Goal: Task Accomplishment & Management: Complete application form

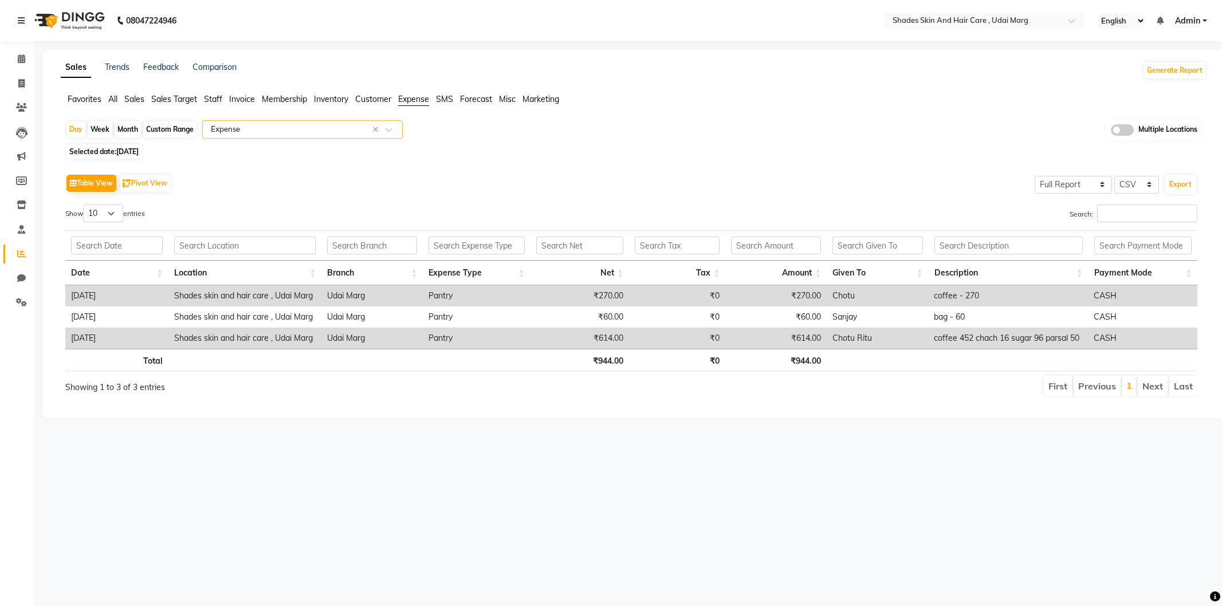
select select "full_report"
select select "csv"
click at [27, 80] on span at bounding box center [21, 83] width 20 height 13
select select "service"
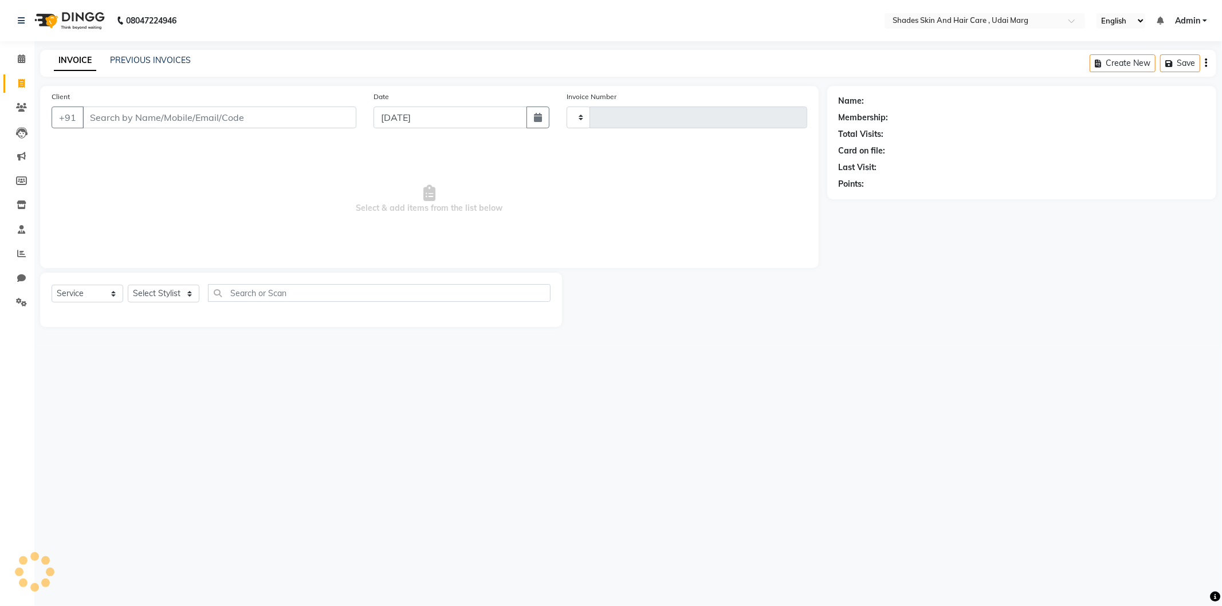
type input "3804"
select select "8022"
click at [170, 117] on input "Client" at bounding box center [219, 118] width 274 height 22
type input "|"
select select "8022"
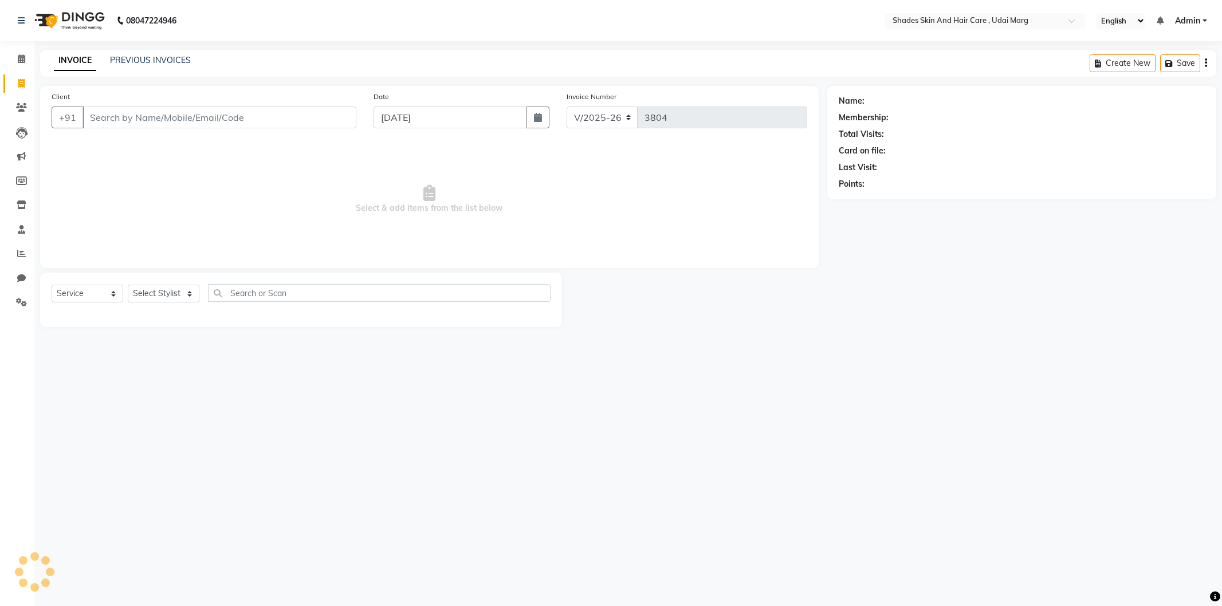
select select "service"
drag, startPoint x: 0, startPoint y: 0, endPoint x: 170, endPoint y: 117, distance: 205.9
click at [170, 117] on input "Client" at bounding box center [219, 118] width 274 height 22
type input "7"
type input "9314565825"
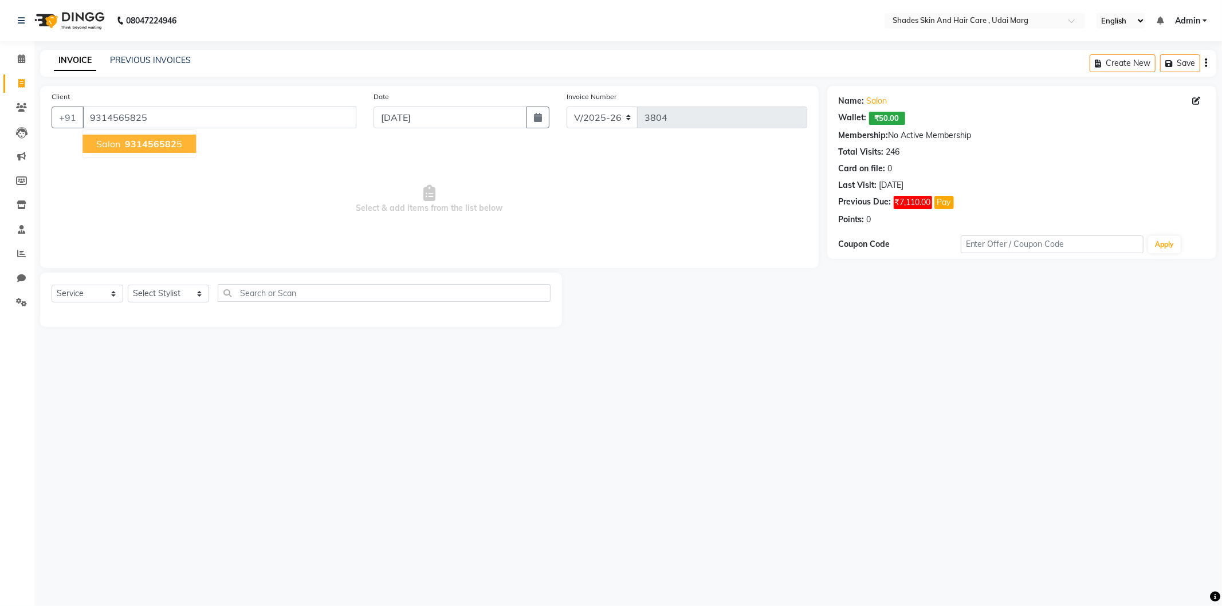
click at [175, 139] on ngb-highlight "931456582 5" at bounding box center [153, 143] width 60 height 11
click at [185, 287] on select "Select Stylist [PERSON_NAME] ADMIN [PERSON_NAME] [PERSON_NAME] GAYATRI [PERSON_…" at bounding box center [168, 294] width 81 height 18
select select "74337"
click at [128, 285] on select "Select Stylist [PERSON_NAME] ADMIN [PERSON_NAME] [PERSON_NAME] GAYATRI [PERSON_…" at bounding box center [168, 294] width 81 height 18
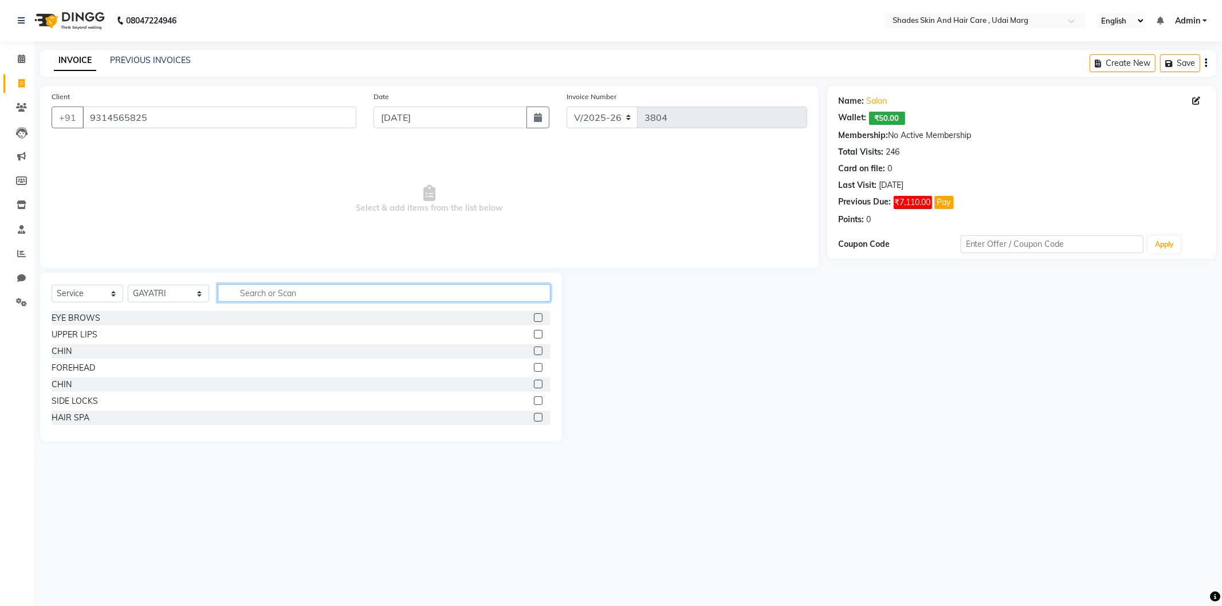
click at [285, 287] on input "text" at bounding box center [384, 293] width 333 height 18
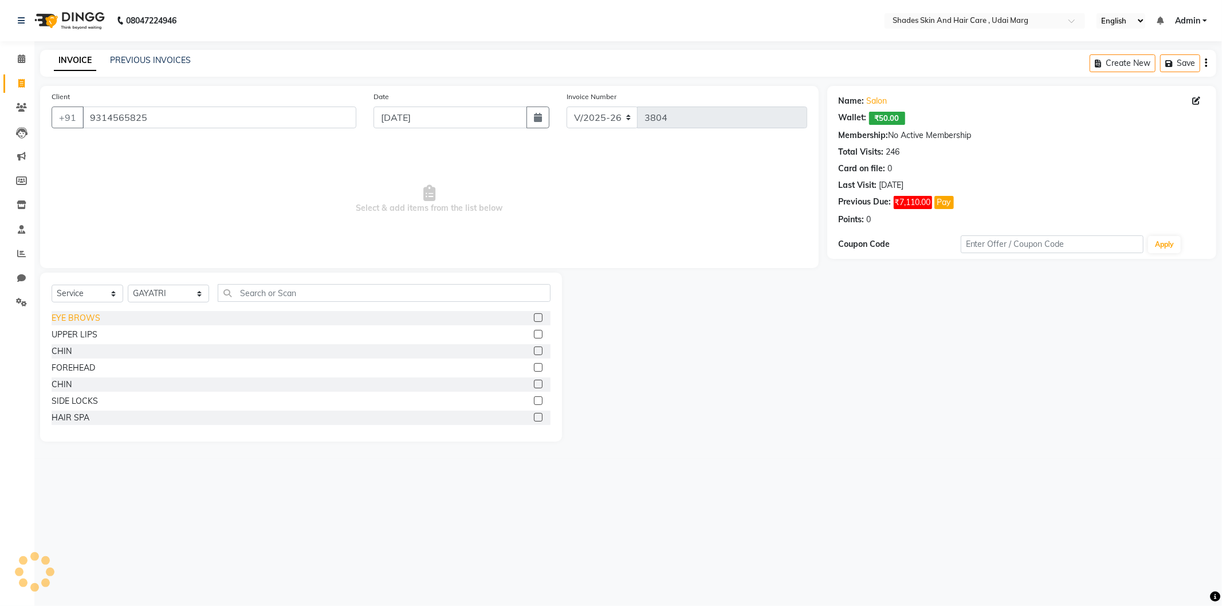
click at [87, 313] on div "EYE BROWS" at bounding box center [76, 318] width 49 height 12
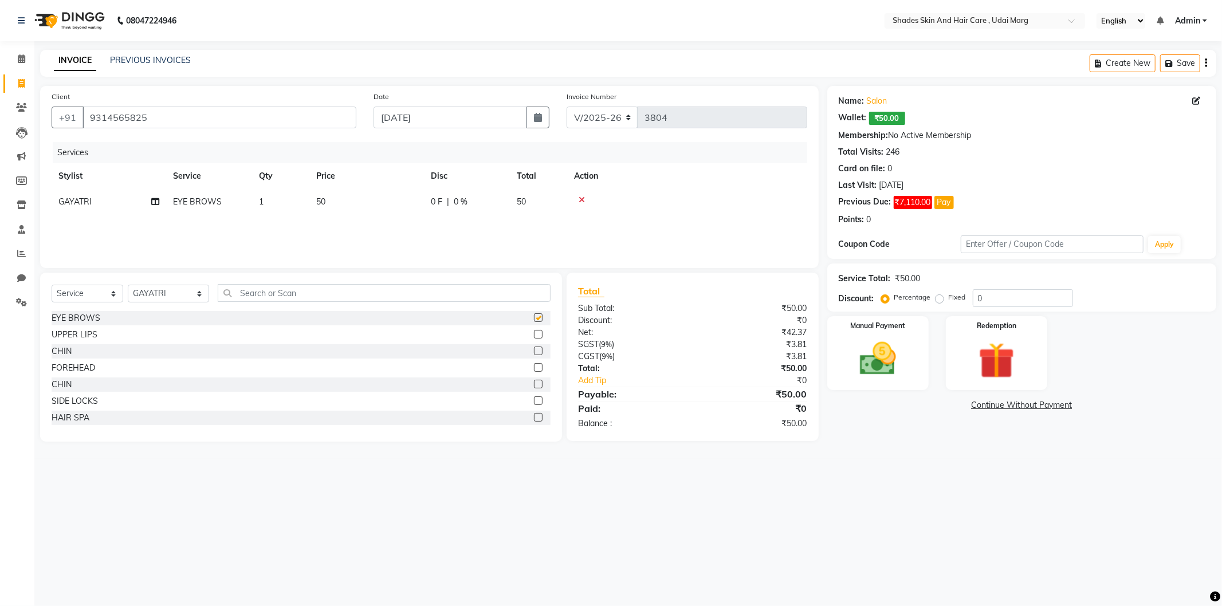
checkbox input "false"
click at [319, 197] on span "50" at bounding box center [320, 202] width 9 height 10
select select "74337"
click at [378, 204] on input "50" at bounding box center [420, 205] width 101 height 18
click at [396, 205] on input "50" at bounding box center [420, 205] width 101 height 18
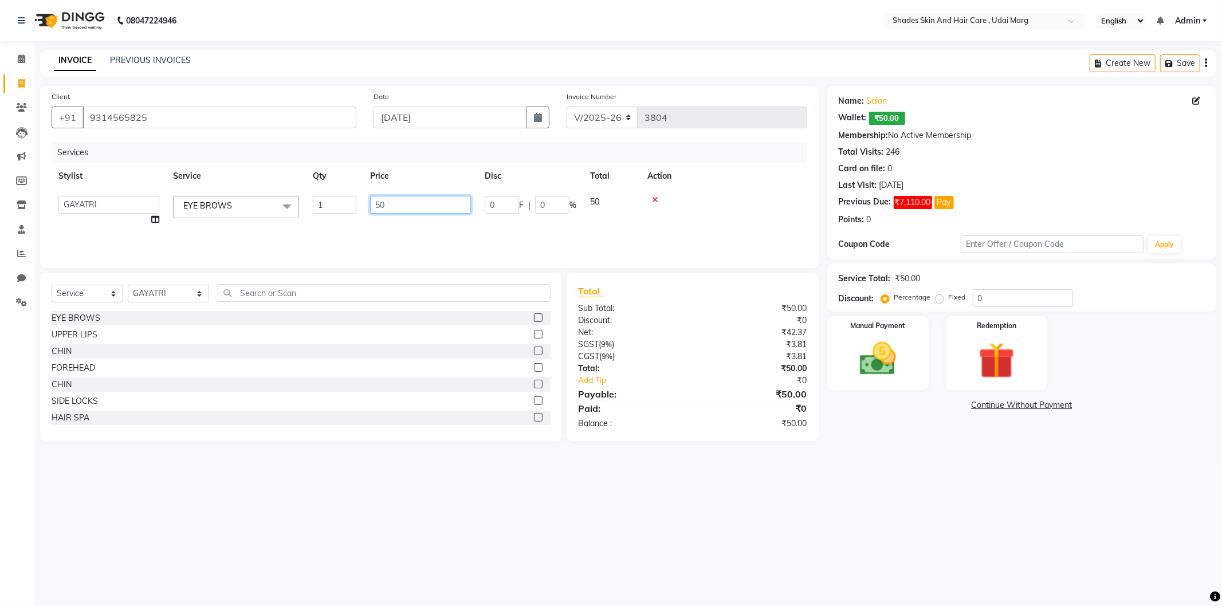
type input "5"
type input "140"
click at [391, 227] on div "Services Stylist Service Qty Price Disc Total Action [PERSON_NAME] ADMIN [PERSO…" at bounding box center [430, 199] width 756 height 115
click at [873, 340] on img at bounding box center [877, 359] width 61 height 44
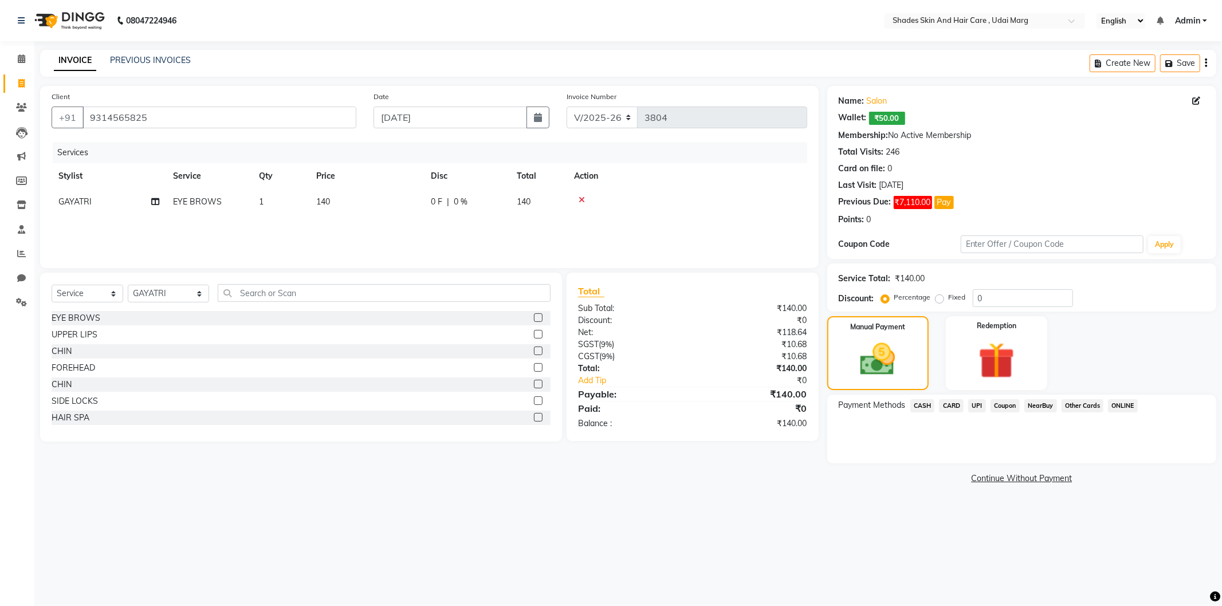
click at [929, 414] on div "CASH" at bounding box center [920, 406] width 29 height 15
click at [929, 408] on span "CASH" at bounding box center [922, 405] width 25 height 13
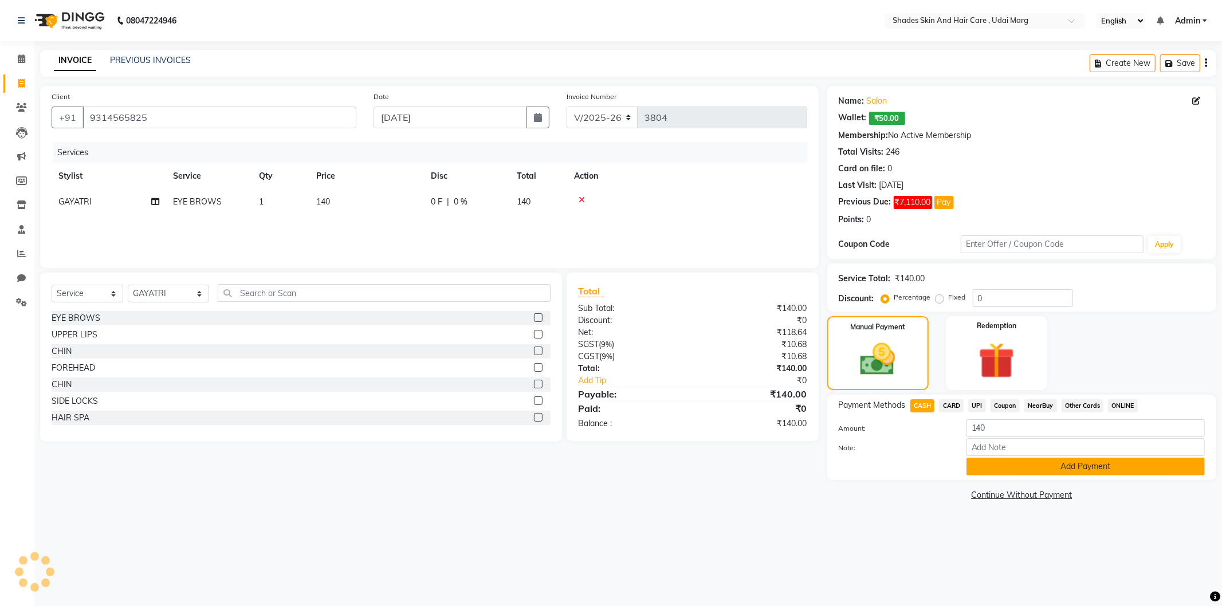
click at [1007, 465] on button "Add Payment" at bounding box center [1085, 467] width 238 height 18
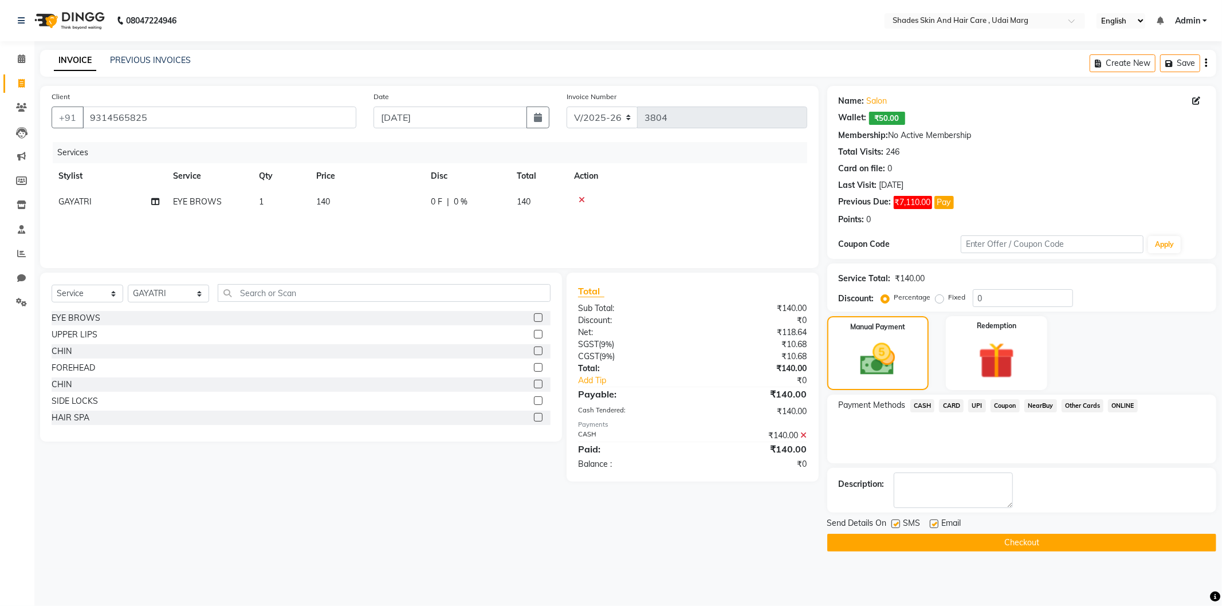
click at [988, 561] on main "INVOICE PREVIOUS INVOICES Create New Save Client [PHONE_NUMBER] Date [DATE] Inv…" at bounding box center [628, 309] width 1188 height 519
click at [992, 546] on button "Checkout" at bounding box center [1021, 543] width 389 height 18
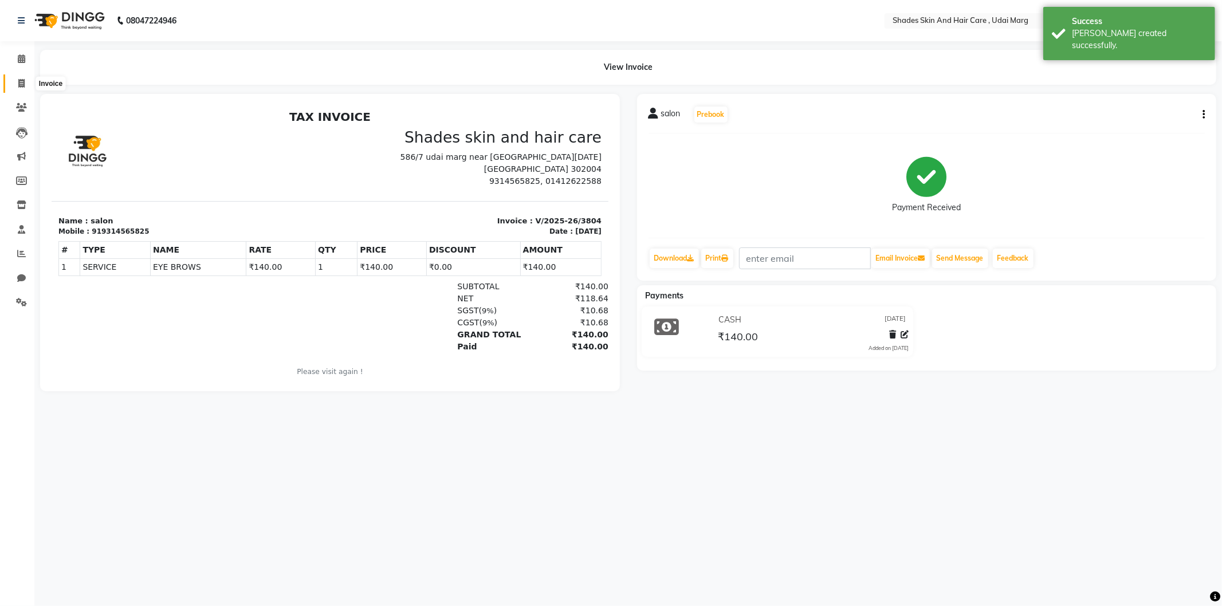
click at [16, 85] on span at bounding box center [21, 83] width 20 height 13
select select "service"
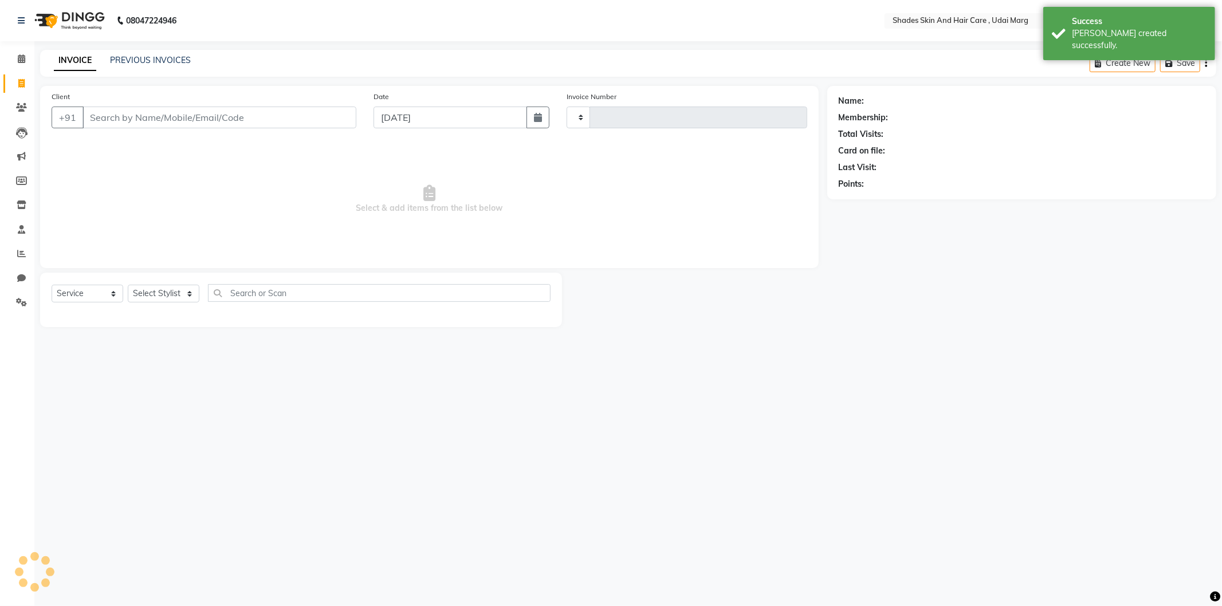
type input "3805"
select select "8022"
click at [119, 107] on input "Client" at bounding box center [219, 118] width 274 height 22
type input "9314565825"
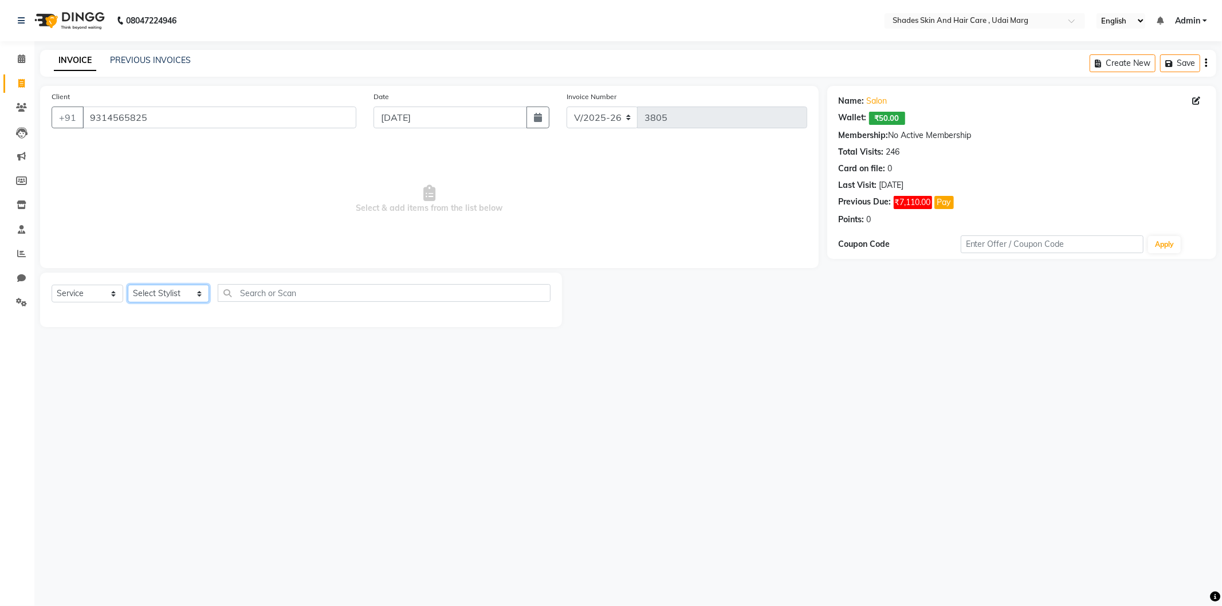
click at [175, 297] on select "Select Stylist [PERSON_NAME] ADMIN [PERSON_NAME] [PERSON_NAME] GAYATRI [PERSON_…" at bounding box center [168, 294] width 81 height 18
click at [164, 300] on select "Select Stylist [PERSON_NAME] ADMIN [PERSON_NAME] [PERSON_NAME] GAYATRI [PERSON_…" at bounding box center [168, 294] width 81 height 18
select select "74321"
click at [128, 285] on select "Select Stylist [PERSON_NAME] ADMIN [PERSON_NAME] [PERSON_NAME] GAYATRI [PERSON_…" at bounding box center [168, 294] width 81 height 18
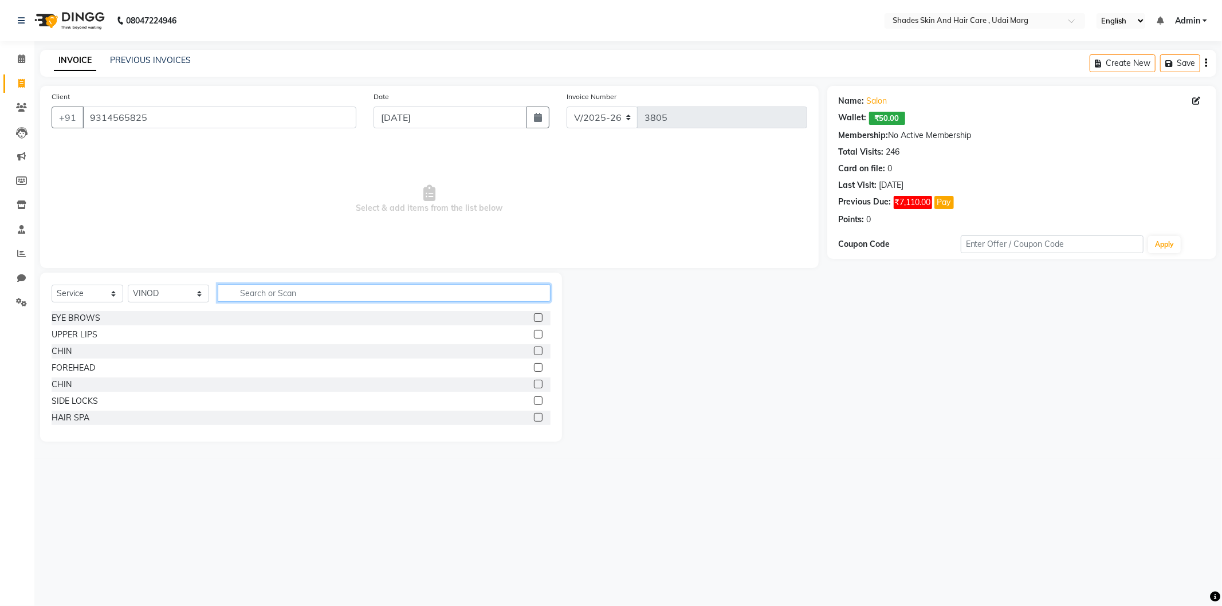
click at [244, 287] on input "text" at bounding box center [384, 293] width 333 height 18
click at [170, 113] on input "9314565825" at bounding box center [219, 118] width 274 height 22
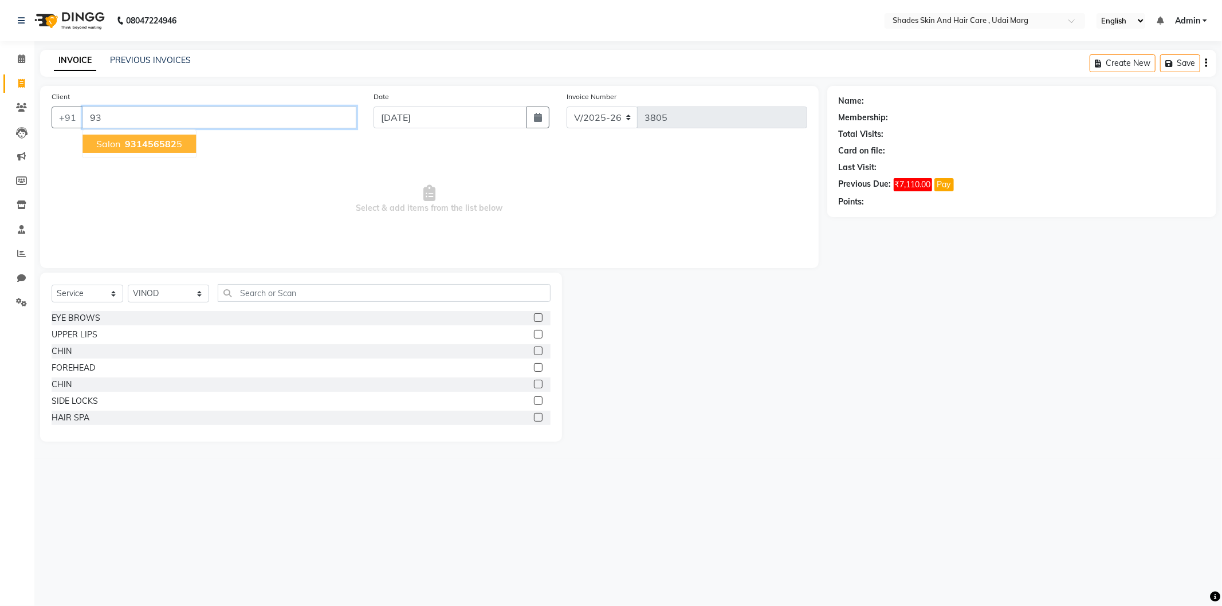
type input "9"
type input "i"
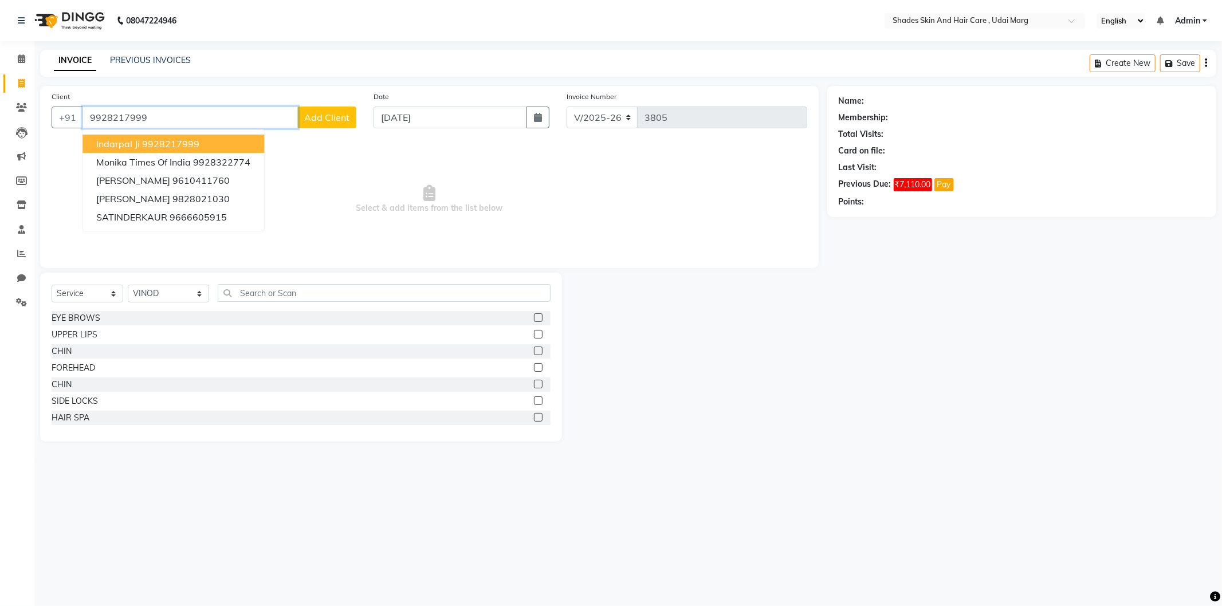
type input "9928217999"
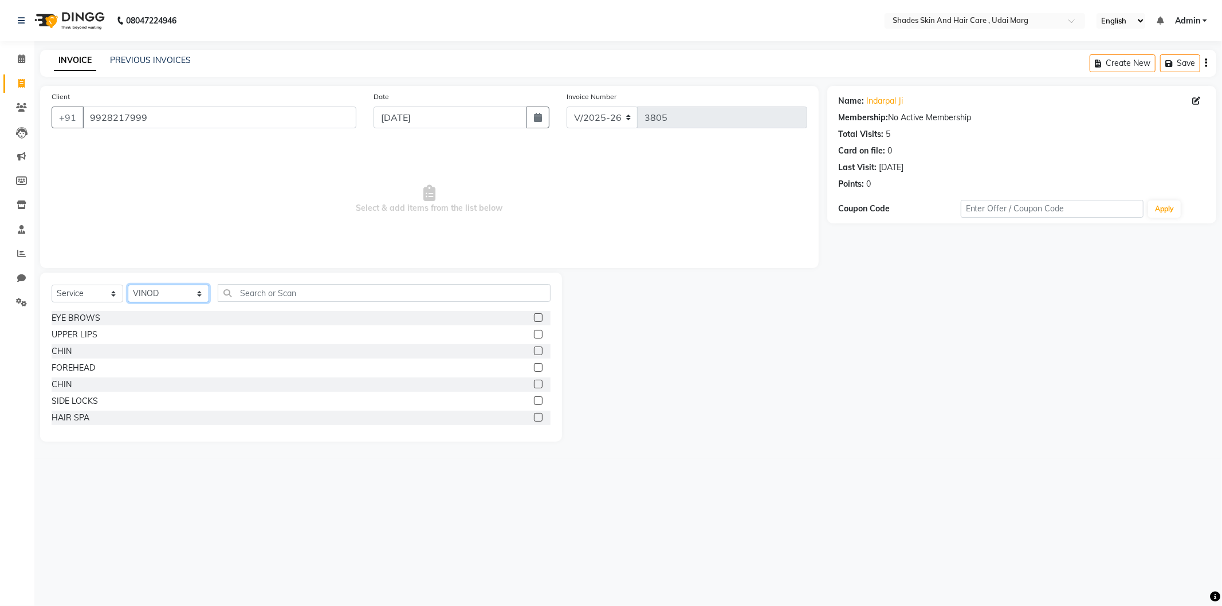
click at [174, 298] on select "Select Stylist [PERSON_NAME] ADMIN [PERSON_NAME] [PERSON_NAME] GAYATRI [PERSON_…" at bounding box center [168, 294] width 81 height 18
click at [128, 285] on select "Select Stylist [PERSON_NAME] ADMIN [PERSON_NAME] [PERSON_NAME] GAYATRI [PERSON_…" at bounding box center [168, 294] width 81 height 18
click at [239, 294] on input "text" at bounding box center [384, 293] width 333 height 18
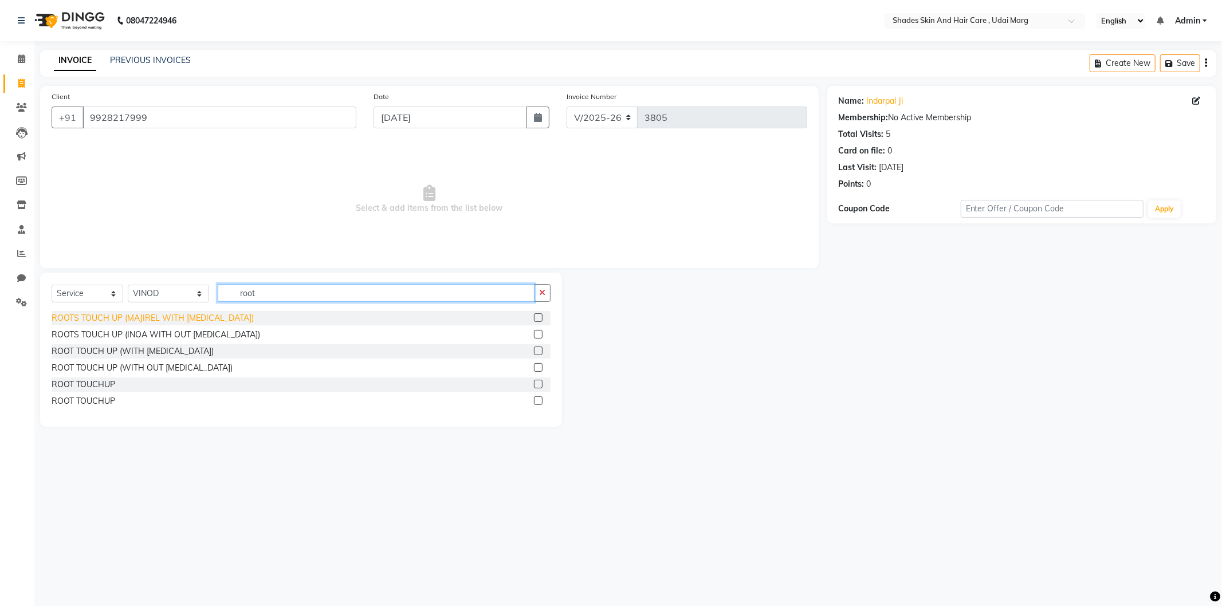
type input "root"
click at [168, 321] on div "ROOTS TOUCH UP (MAJIREL WITH [MEDICAL_DATA])" at bounding box center [153, 318] width 202 height 12
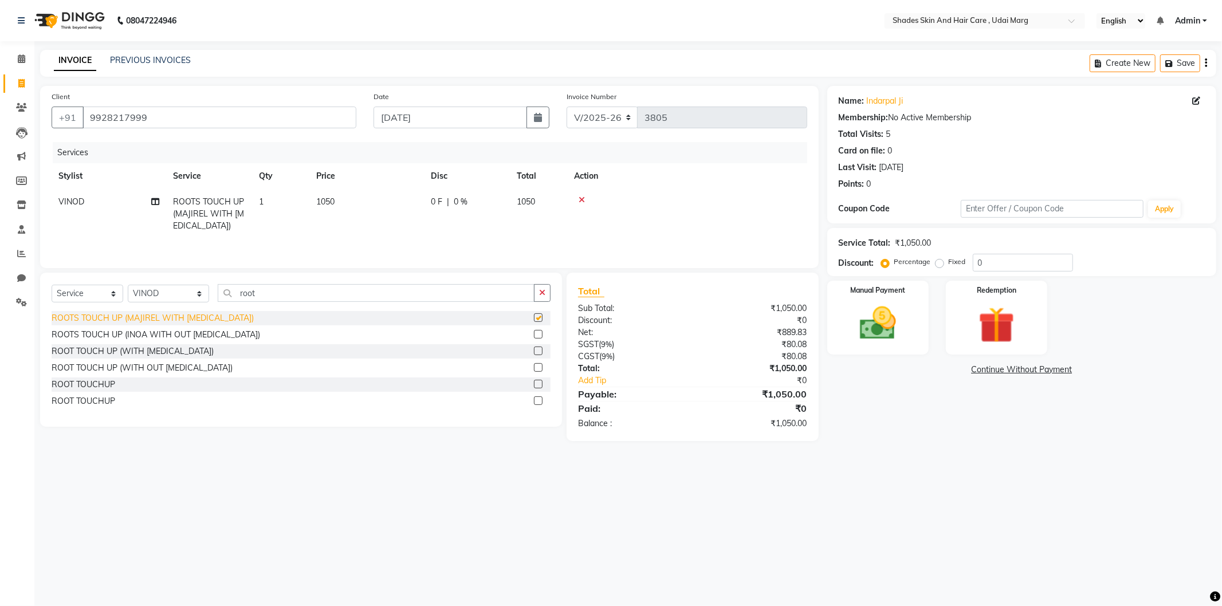
checkbox input "false"
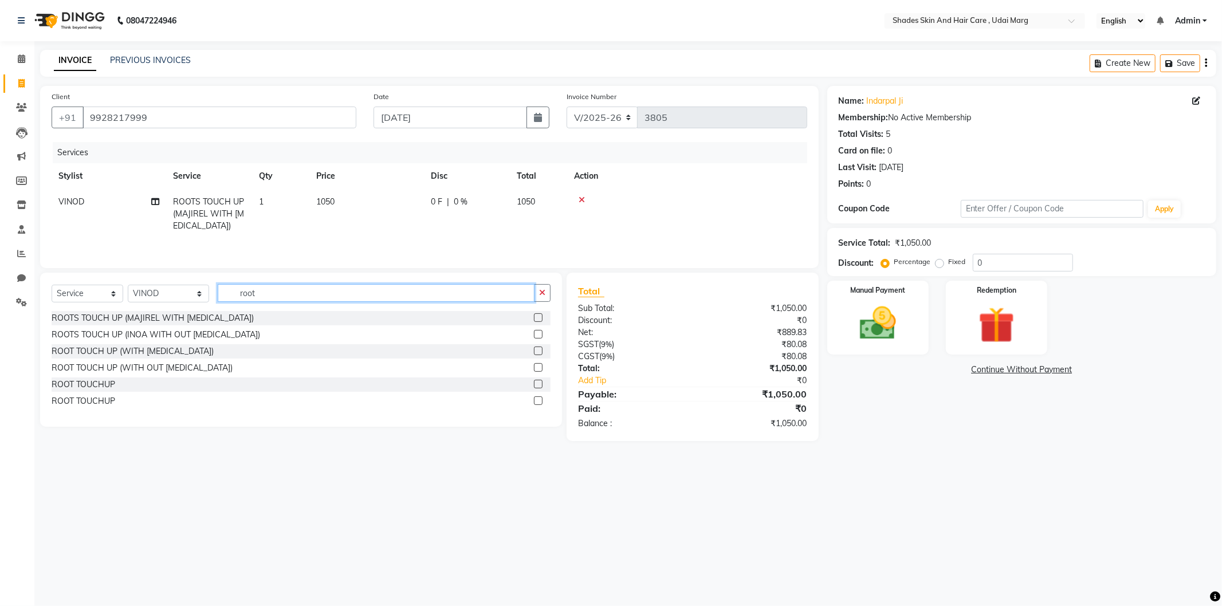
click at [250, 298] on input "root" at bounding box center [376, 293] width 317 height 18
click at [259, 298] on input "root" at bounding box center [376, 293] width 317 height 18
type input "r"
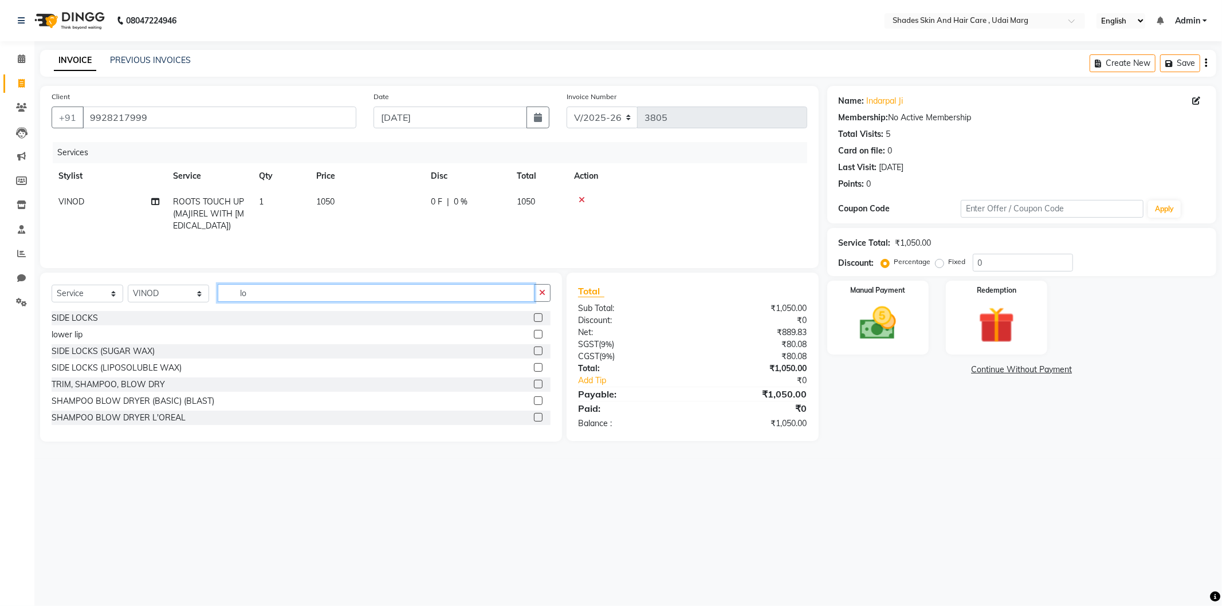
type input "l"
type input "hair cut"
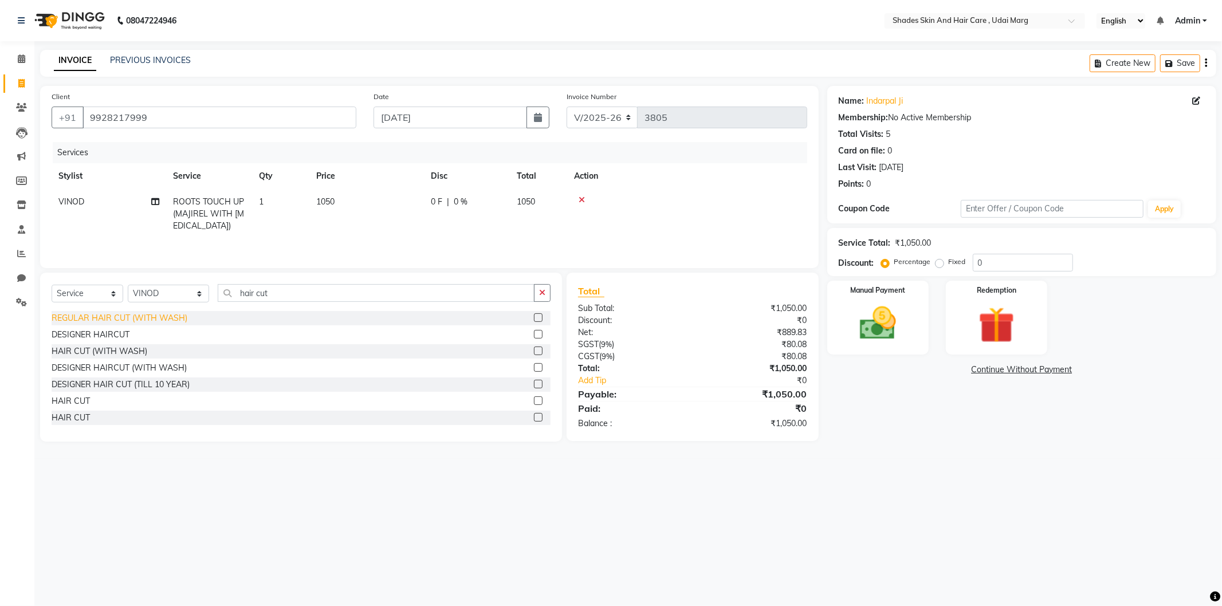
click at [156, 322] on div "REGULAR HAIR CUT (WITH WASH)" at bounding box center [120, 318] width 136 height 12
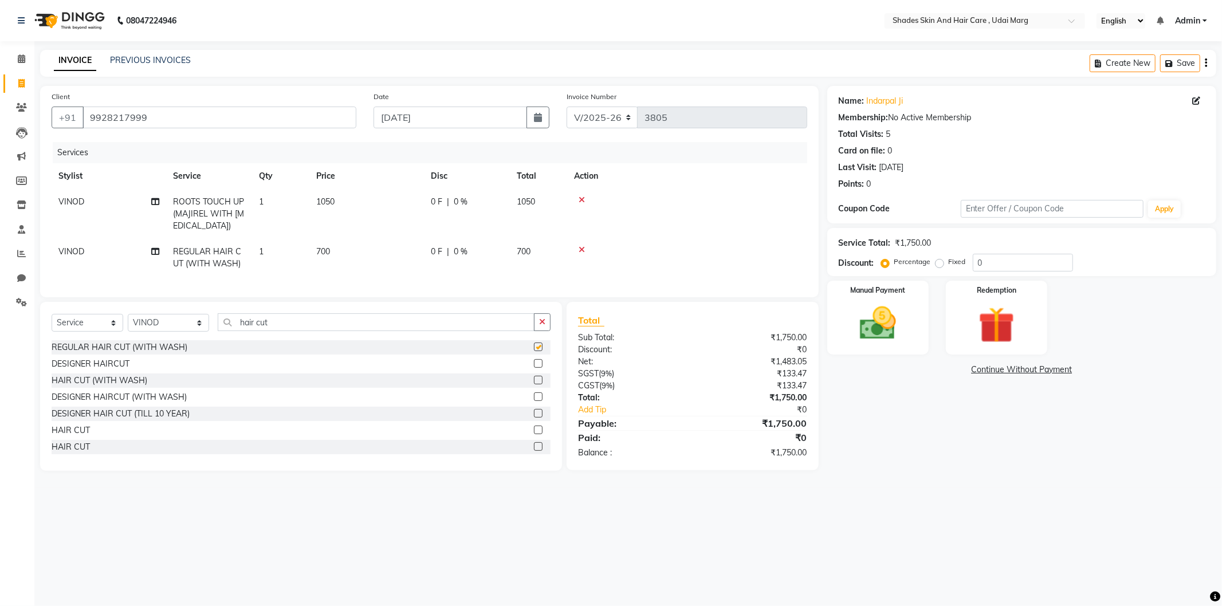
checkbox input "false"
click at [329, 258] on td "700" at bounding box center [366, 258] width 115 height 38
select select "74321"
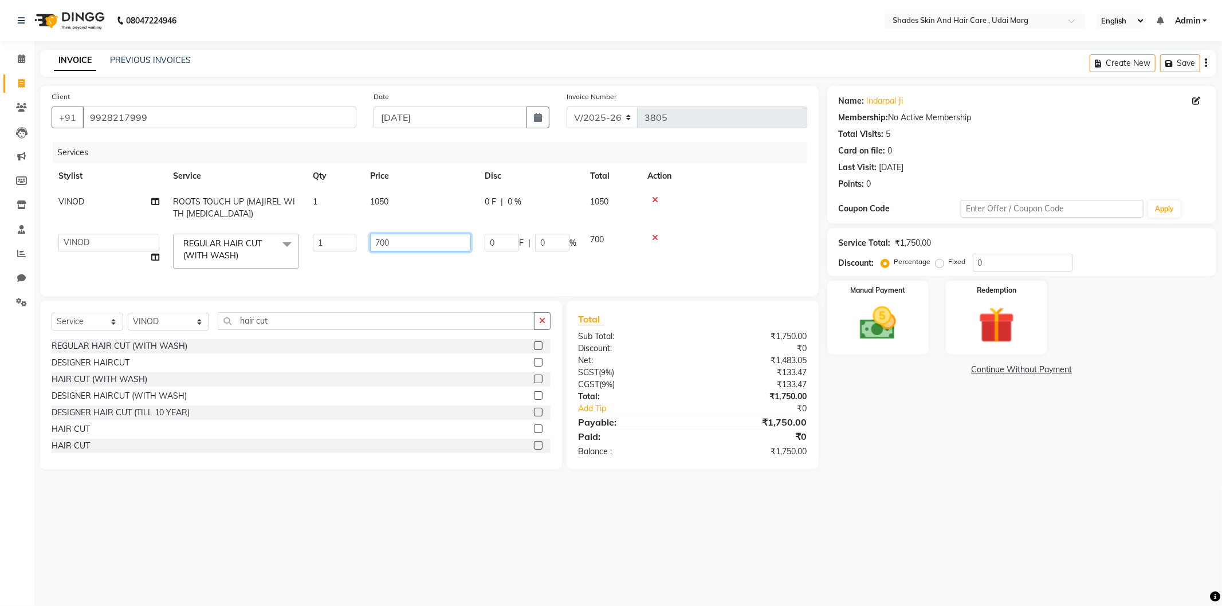
click at [401, 245] on input "700" at bounding box center [420, 243] width 101 height 18
type input "7"
type input "600"
click at [396, 218] on td "1050" at bounding box center [420, 208] width 115 height 38
select select "74321"
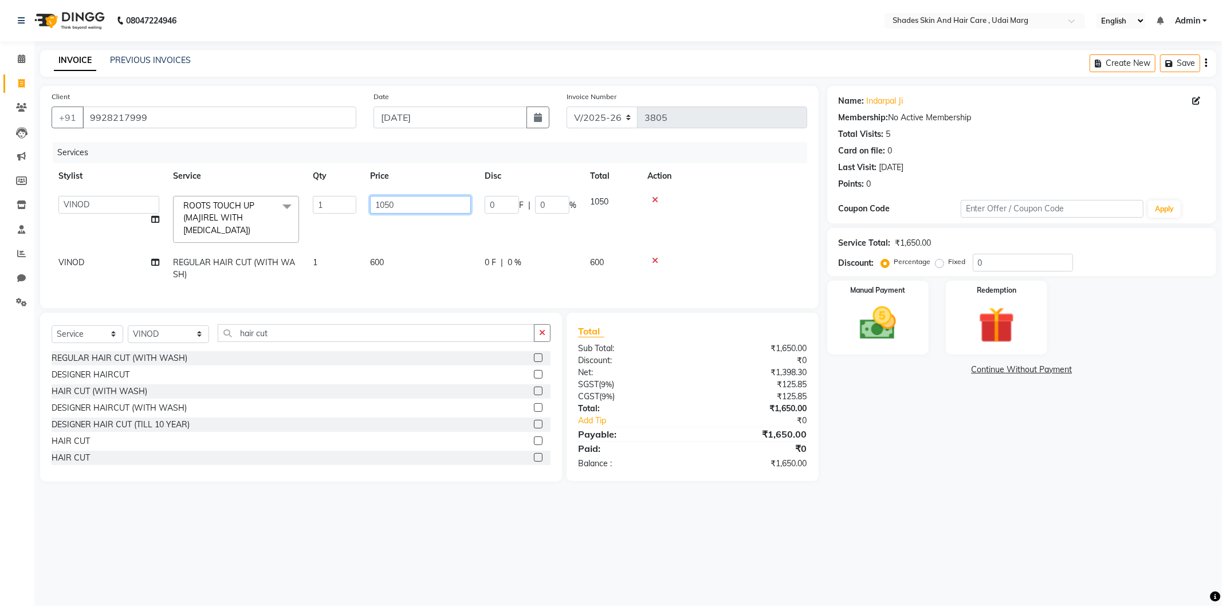
click at [406, 210] on input "1050" at bounding box center [420, 205] width 101 height 18
type input "1"
type input "950"
click at [399, 213] on input "950" at bounding box center [420, 205] width 101 height 18
click at [399, 227] on td "950" at bounding box center [420, 219] width 115 height 61
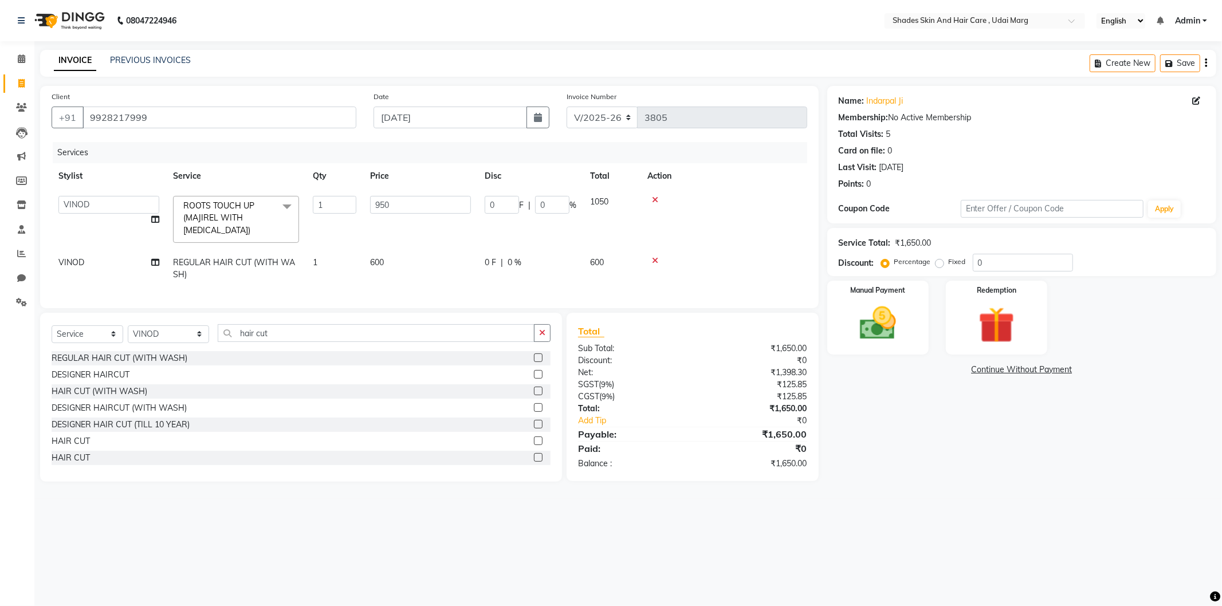
select select "74321"
click at [160, 340] on select "Select Stylist [PERSON_NAME] ADMIN [PERSON_NAME] [PERSON_NAME] GAYATRI [PERSON_…" at bounding box center [168, 334] width 81 height 18
select select "74311"
click at [128, 335] on select "Select Stylist [PERSON_NAME] ADMIN [PERSON_NAME] [PERSON_NAME] GAYATRI [PERSON_…" at bounding box center [168, 334] width 81 height 18
click at [88, 364] on div "EYE BROWS" at bounding box center [76, 358] width 49 height 12
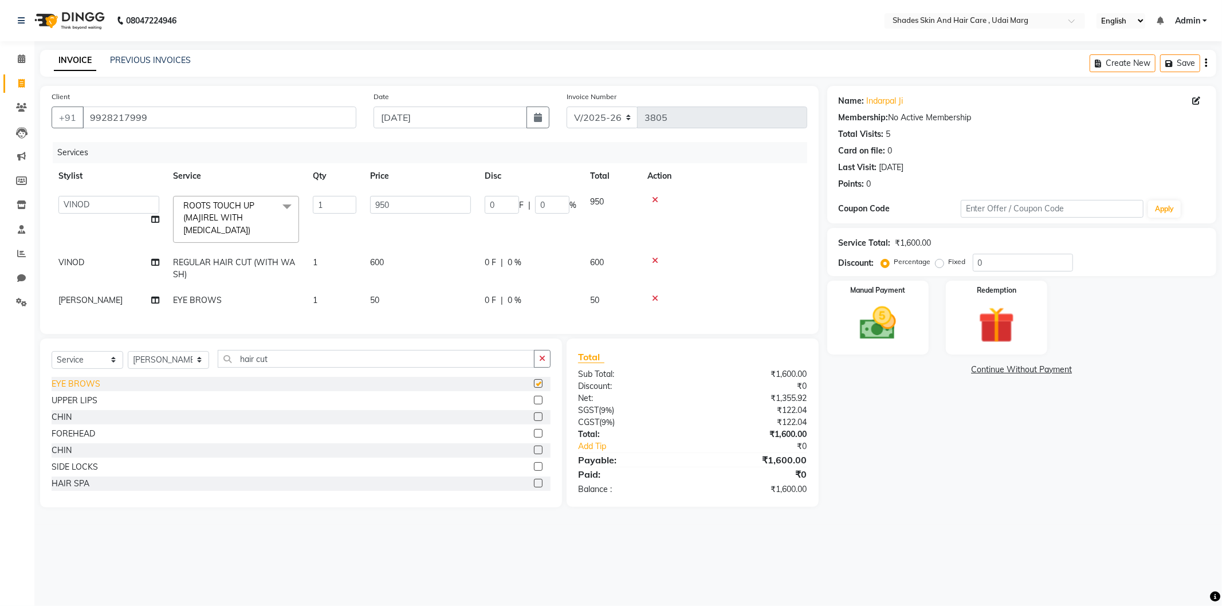
checkbox input "false"
click at [887, 321] on img at bounding box center [877, 324] width 61 height 44
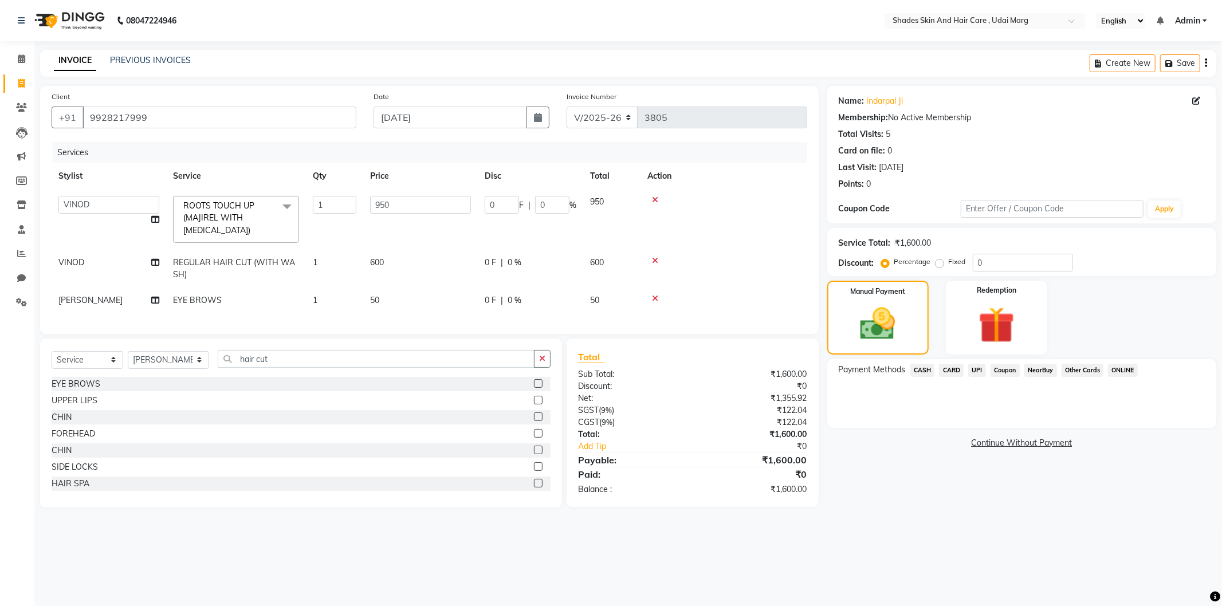
click at [924, 368] on span "CASH" at bounding box center [922, 370] width 25 height 13
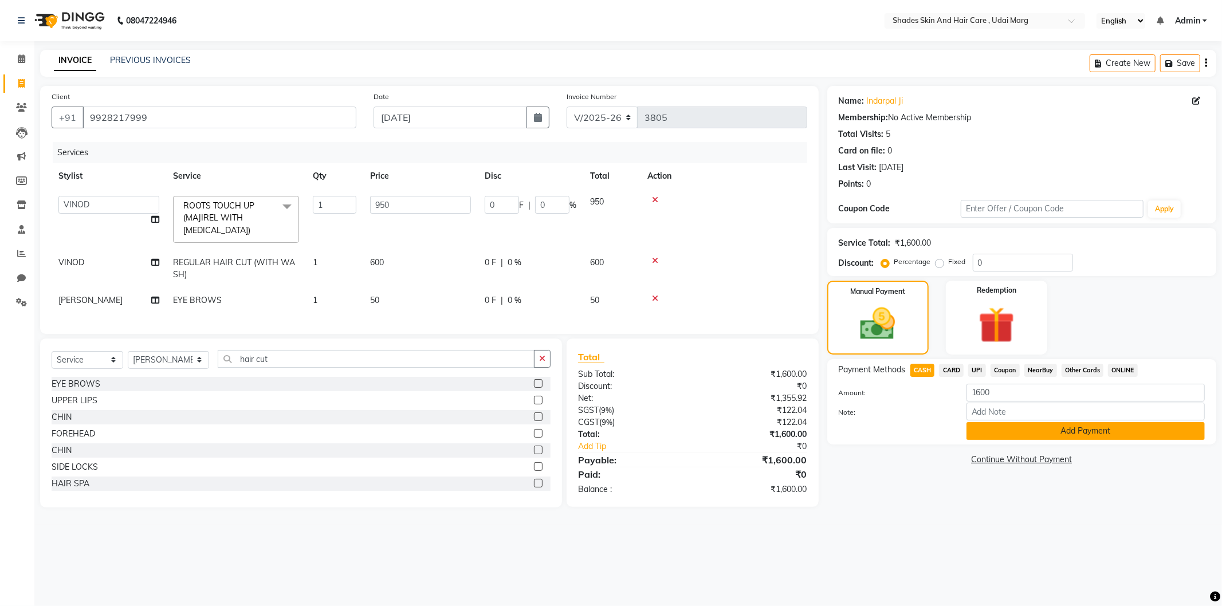
click at [1035, 439] on button "Add Payment" at bounding box center [1085, 431] width 238 height 18
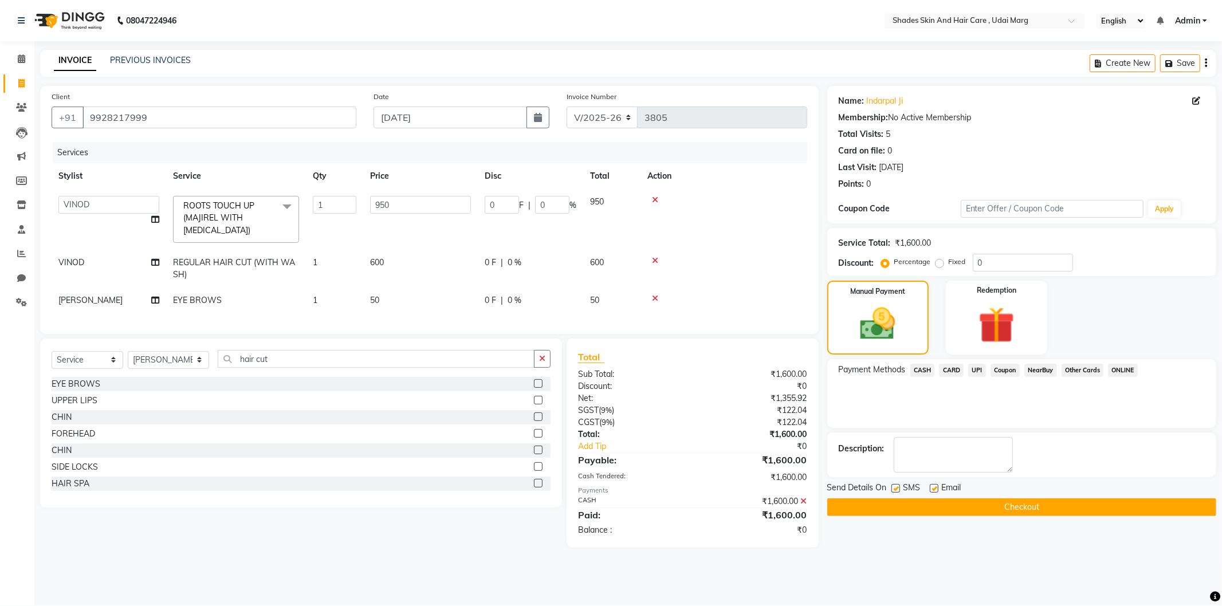
click at [1015, 491] on div "Send Details On SMS Email" at bounding box center [1021, 489] width 389 height 14
click at [1009, 498] on button "Checkout" at bounding box center [1021, 507] width 389 height 18
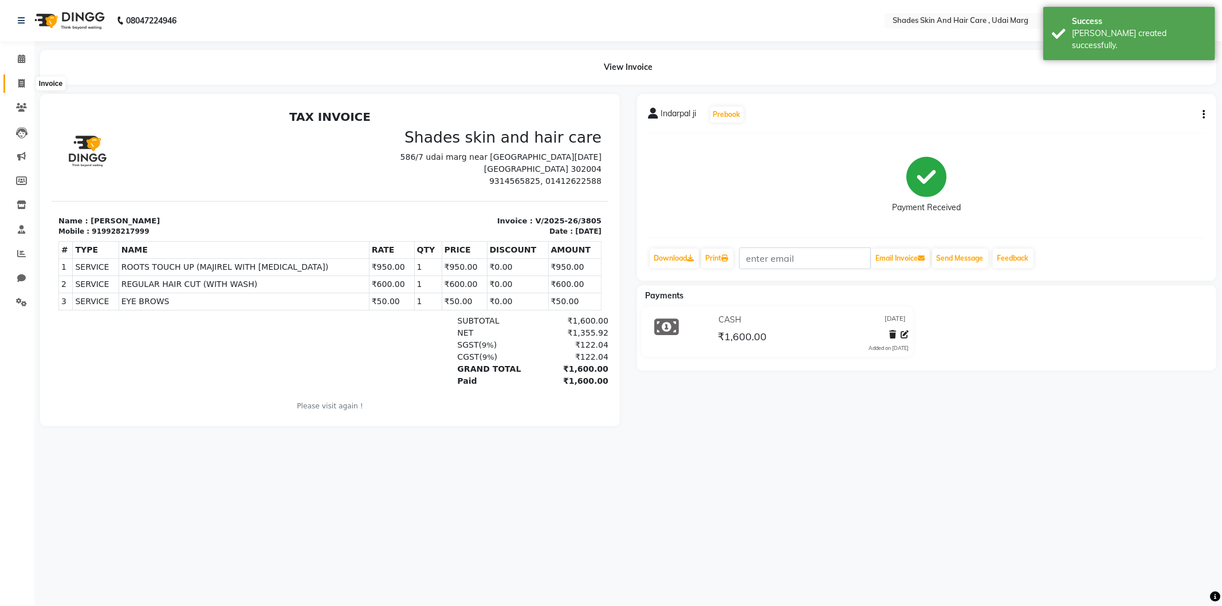
click at [19, 77] on span at bounding box center [21, 83] width 20 height 13
select select "service"
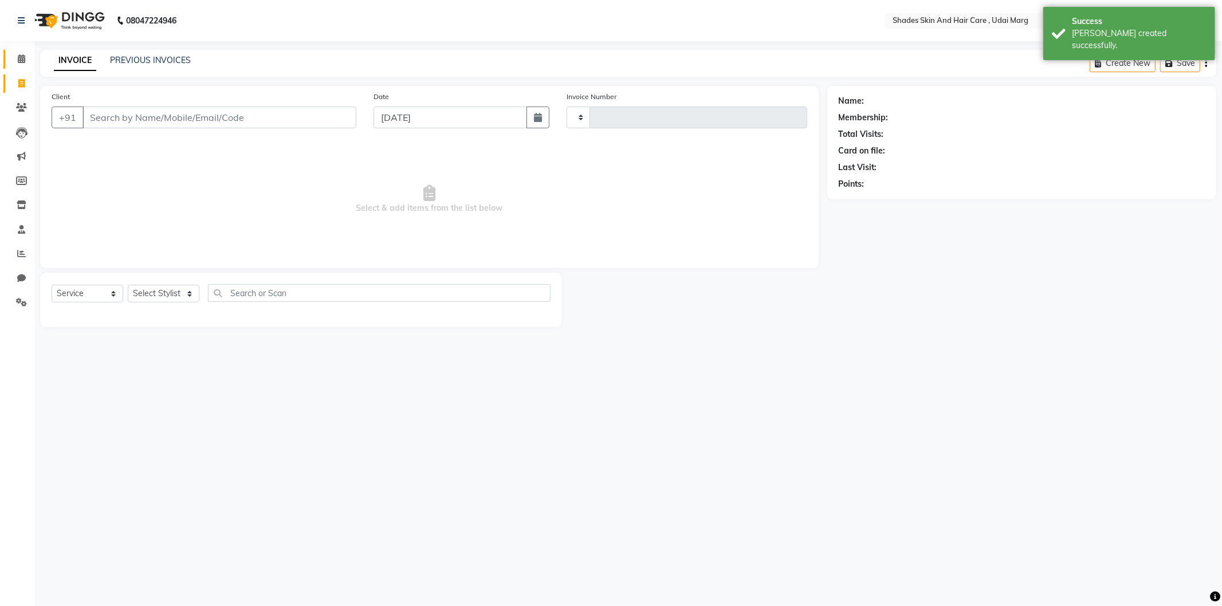
type input "3806"
select select "8022"
click at [22, 61] on icon at bounding box center [21, 58] width 7 height 9
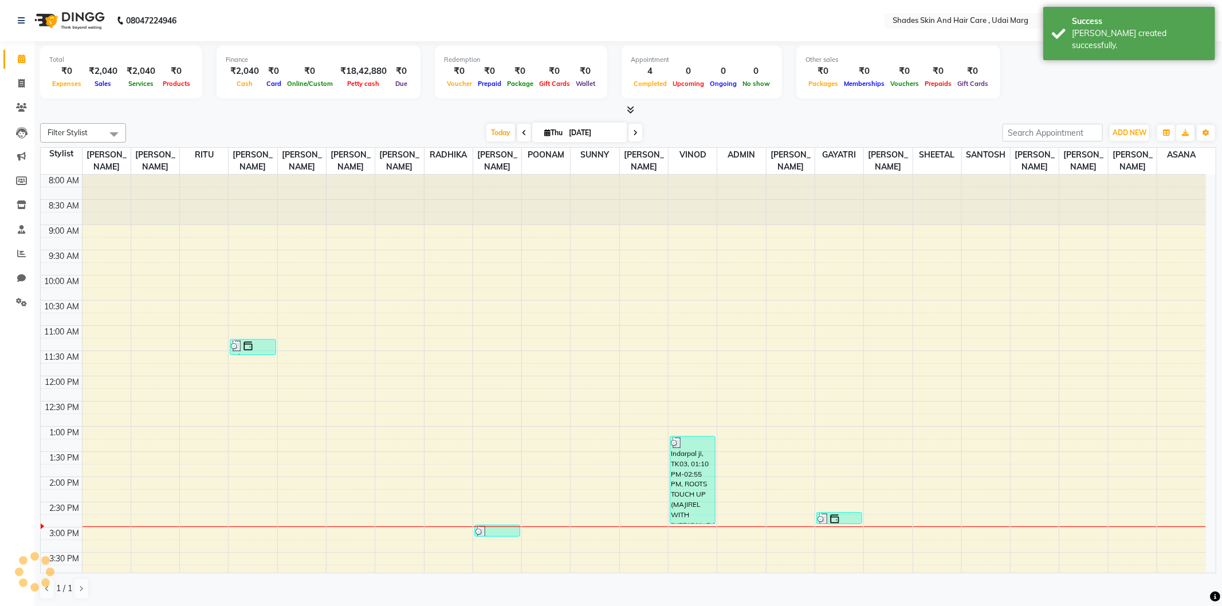
scroll to position [238, 0]
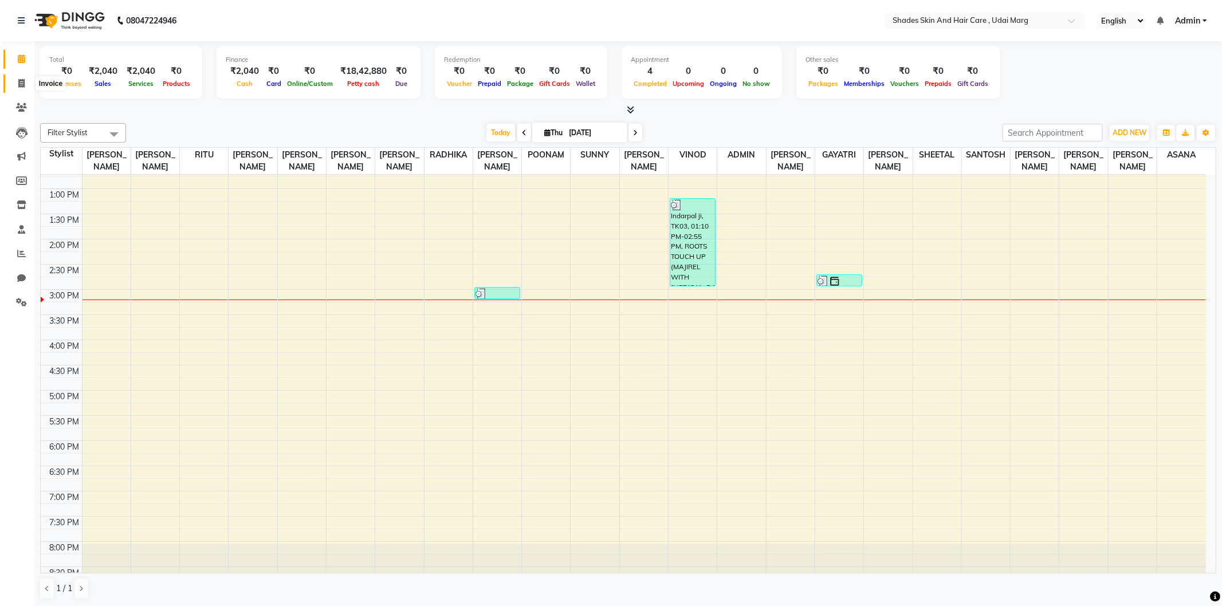
click at [15, 77] on span at bounding box center [21, 83] width 20 height 13
select select "service"
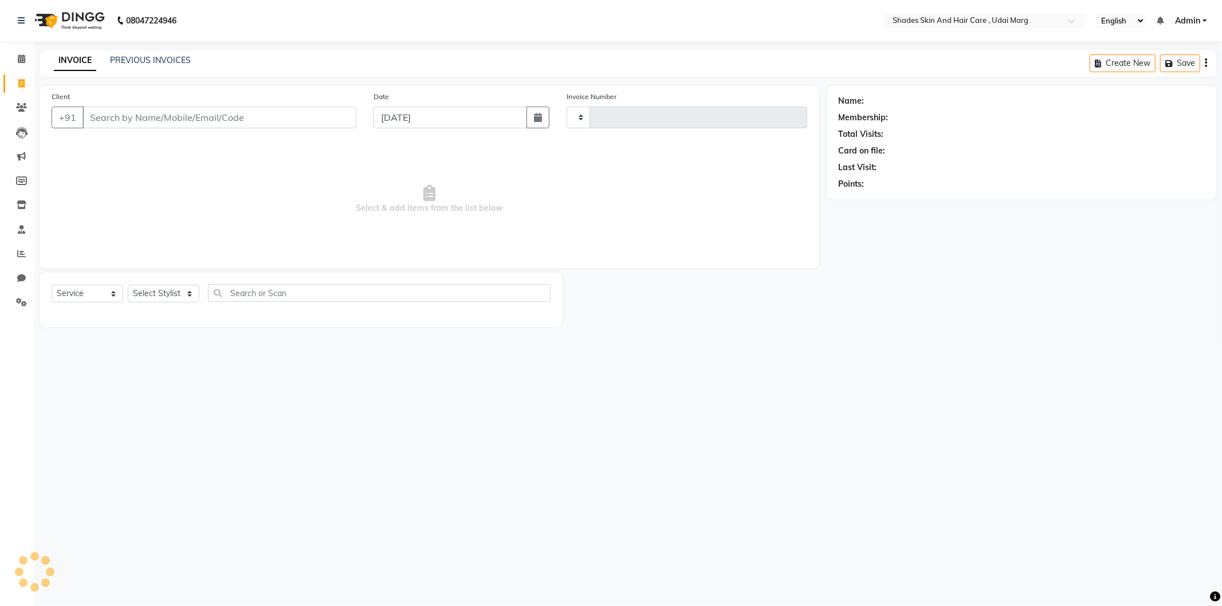
type input "3806"
select select "8022"
click at [172, 121] on input "Client" at bounding box center [219, 118] width 274 height 22
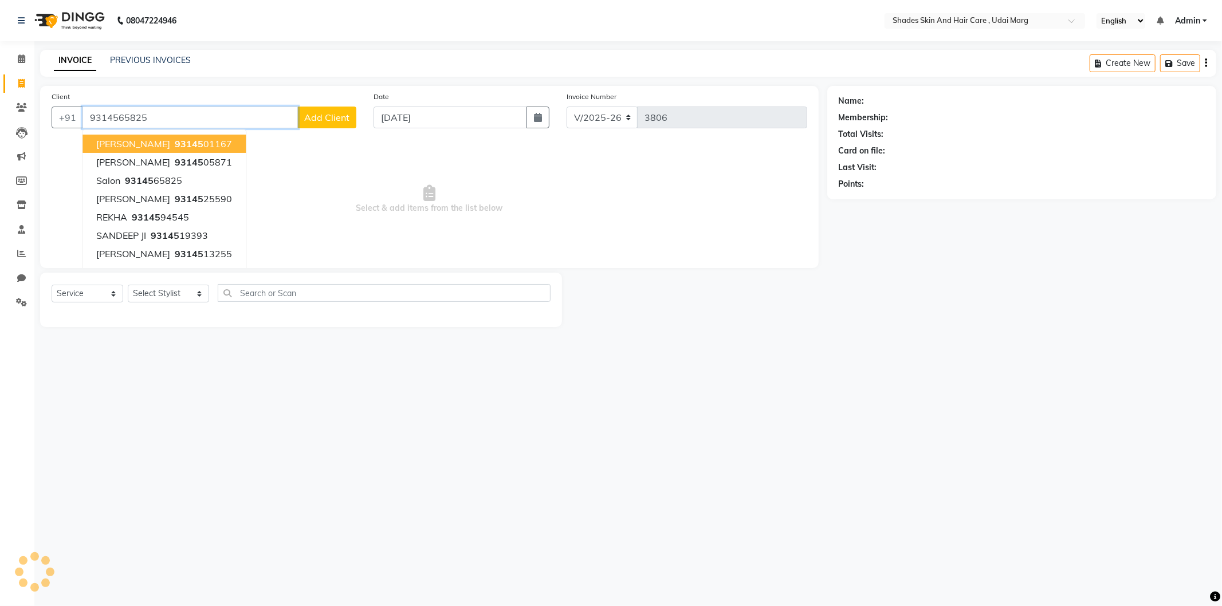
type input "9314565825"
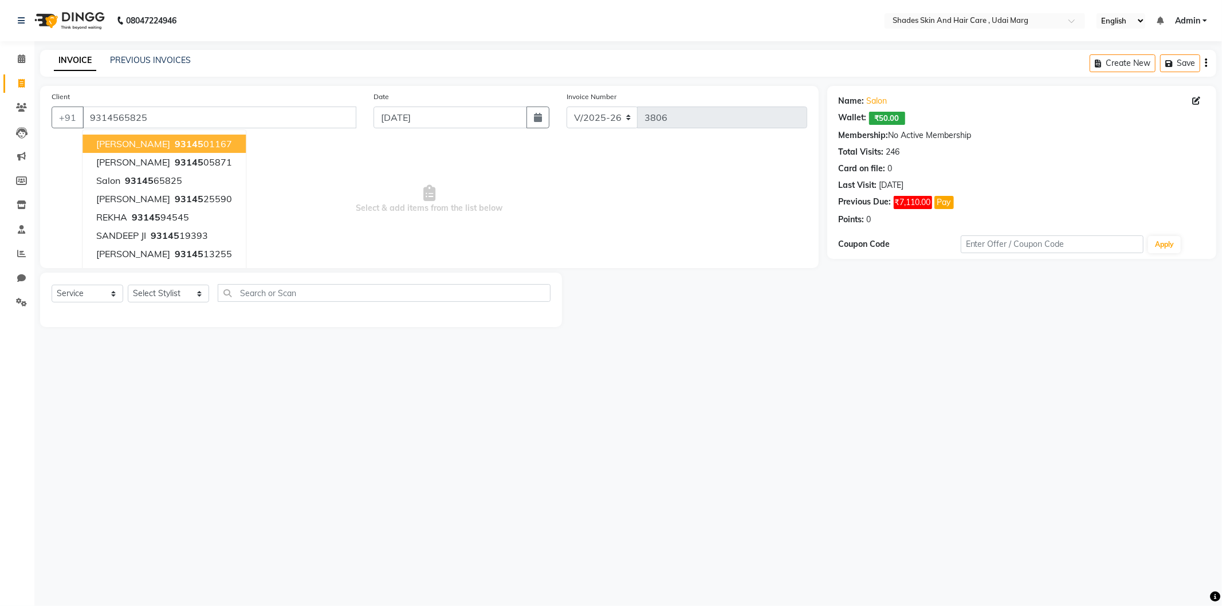
click at [359, 190] on span "Select & add items from the list below" at bounding box center [430, 199] width 756 height 115
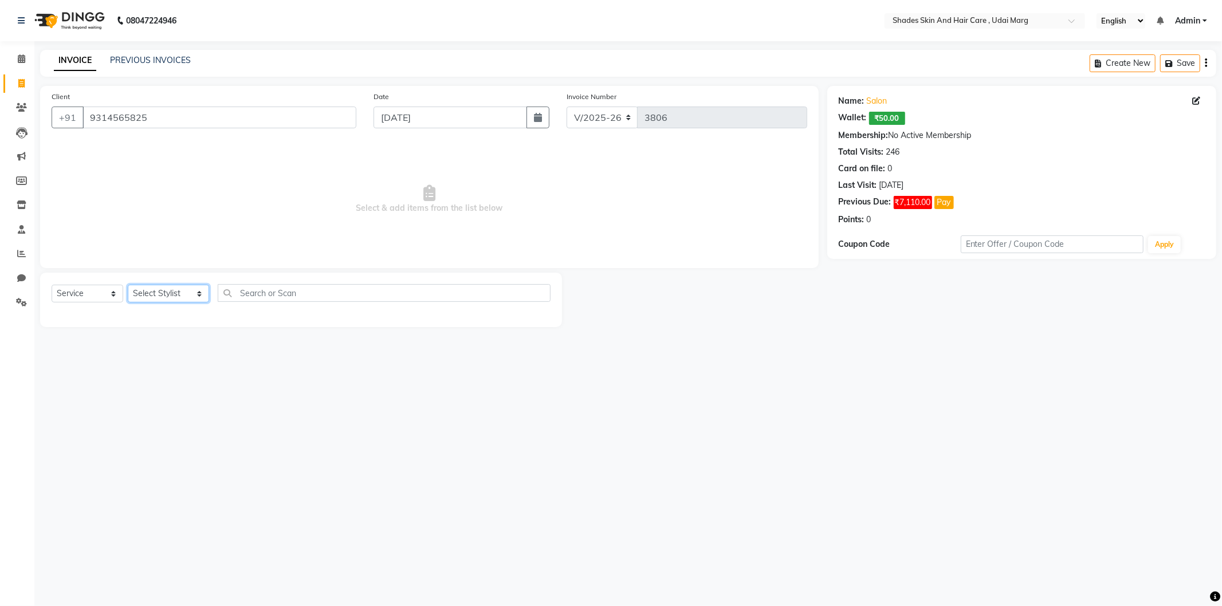
click at [176, 293] on select "Select Stylist [PERSON_NAME] ADMIN [PERSON_NAME] [PERSON_NAME] GAYATRI [PERSON_…" at bounding box center [168, 294] width 81 height 18
select select "74320"
click at [128, 285] on select "Select Stylist [PERSON_NAME] ADMIN [PERSON_NAME] [PERSON_NAME] GAYATRI [PERSON_…" at bounding box center [168, 294] width 81 height 18
click at [73, 317] on div "EYE BROWS" at bounding box center [76, 318] width 49 height 12
checkbox input "false"
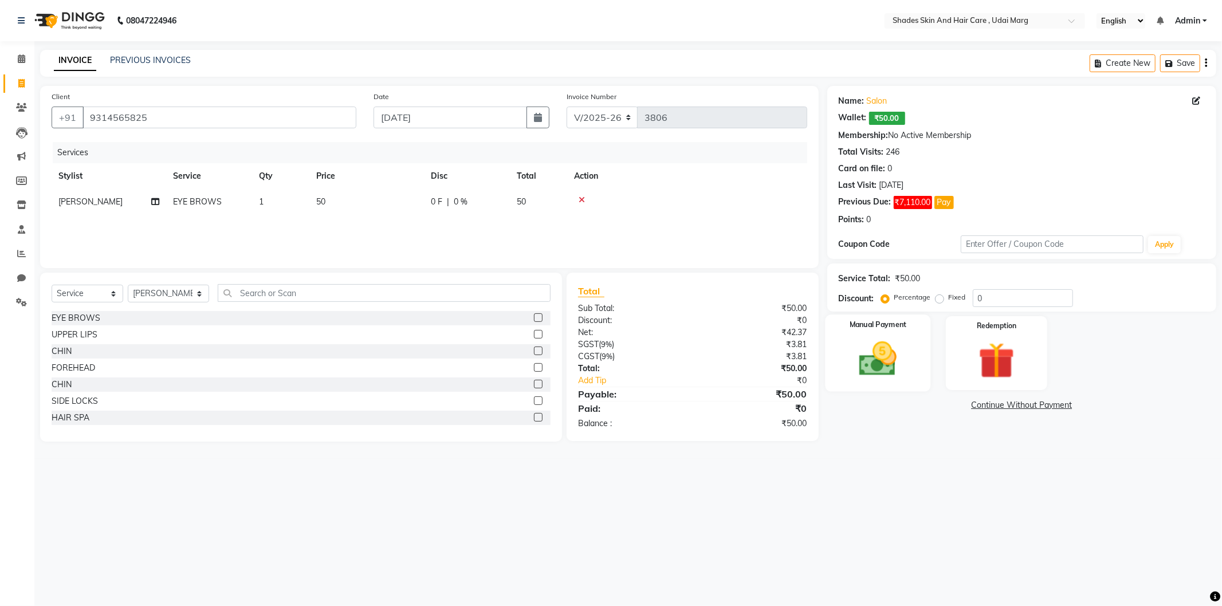
click at [893, 364] on img at bounding box center [877, 359] width 61 height 44
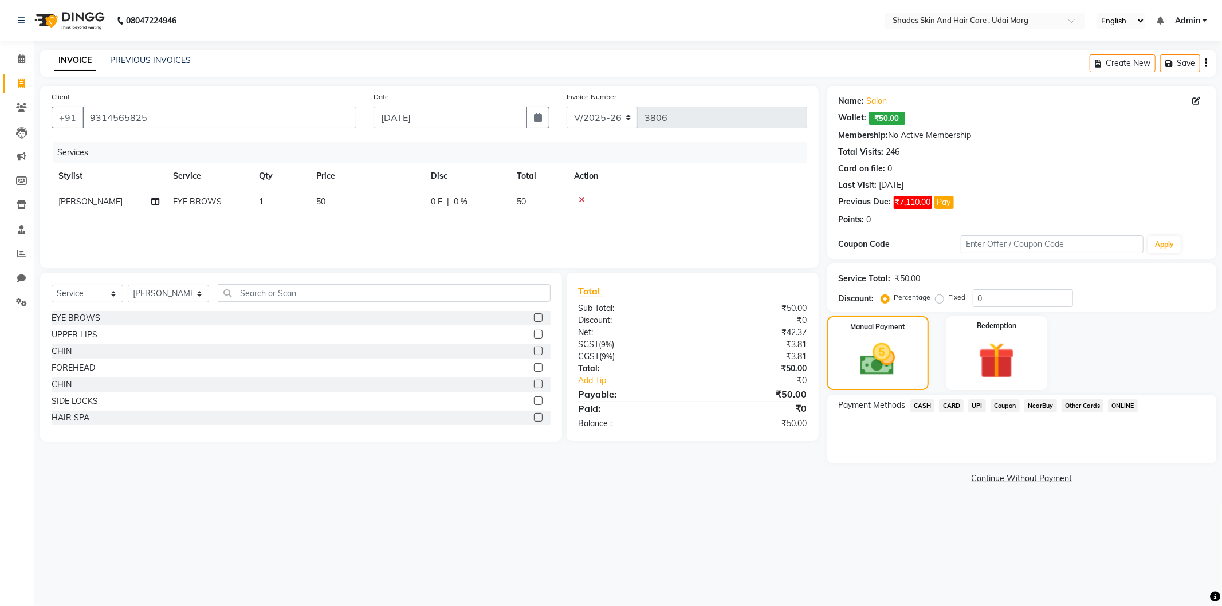
click at [928, 407] on span "CASH" at bounding box center [922, 405] width 25 height 13
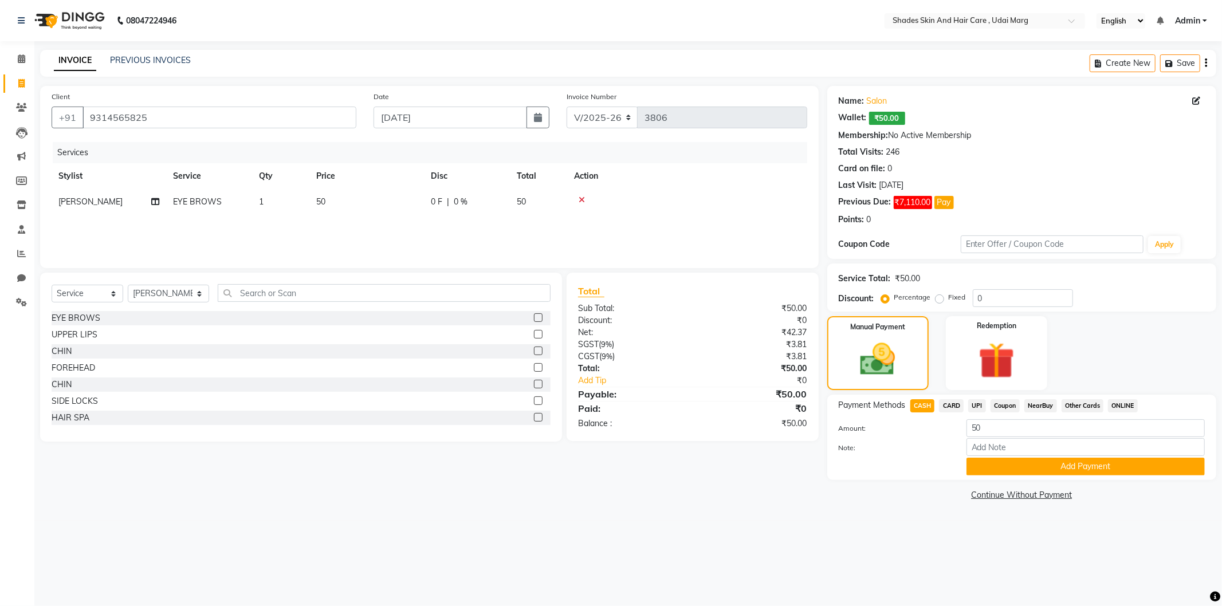
click at [977, 403] on span "UPI" at bounding box center [977, 405] width 18 height 13
click at [1005, 461] on button "Add Payment" at bounding box center [1085, 467] width 238 height 18
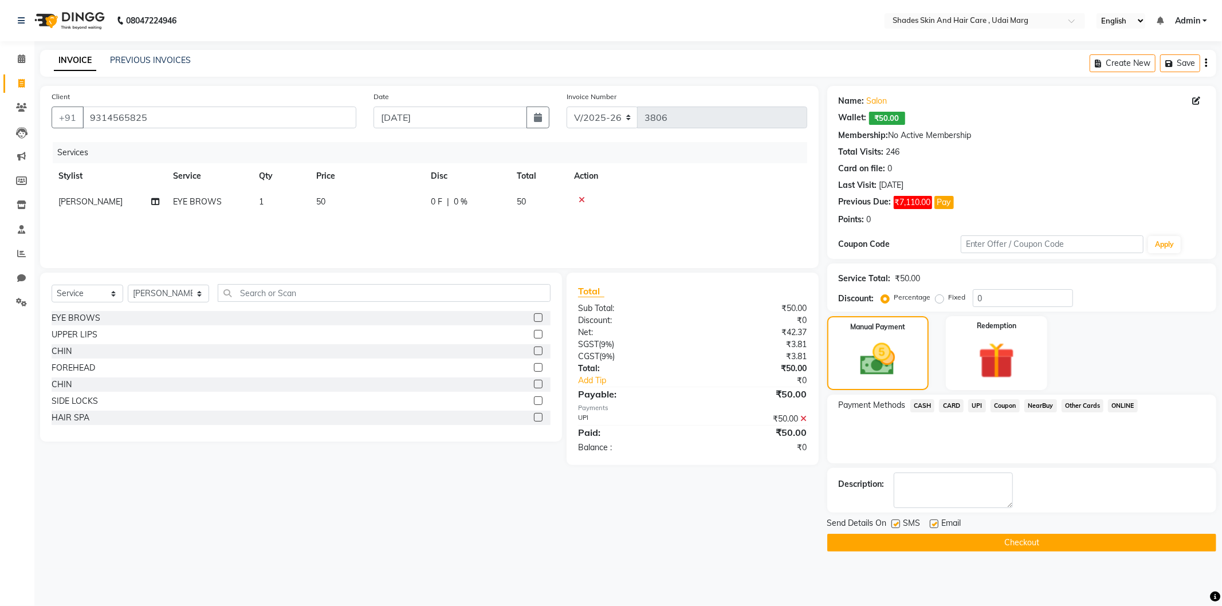
click at [933, 554] on main "INVOICE PREVIOUS INVOICES Create New Save Client [PHONE_NUMBER] Date [DATE] Inv…" at bounding box center [628, 309] width 1188 height 519
click at [933, 548] on button "Checkout" at bounding box center [1021, 543] width 389 height 18
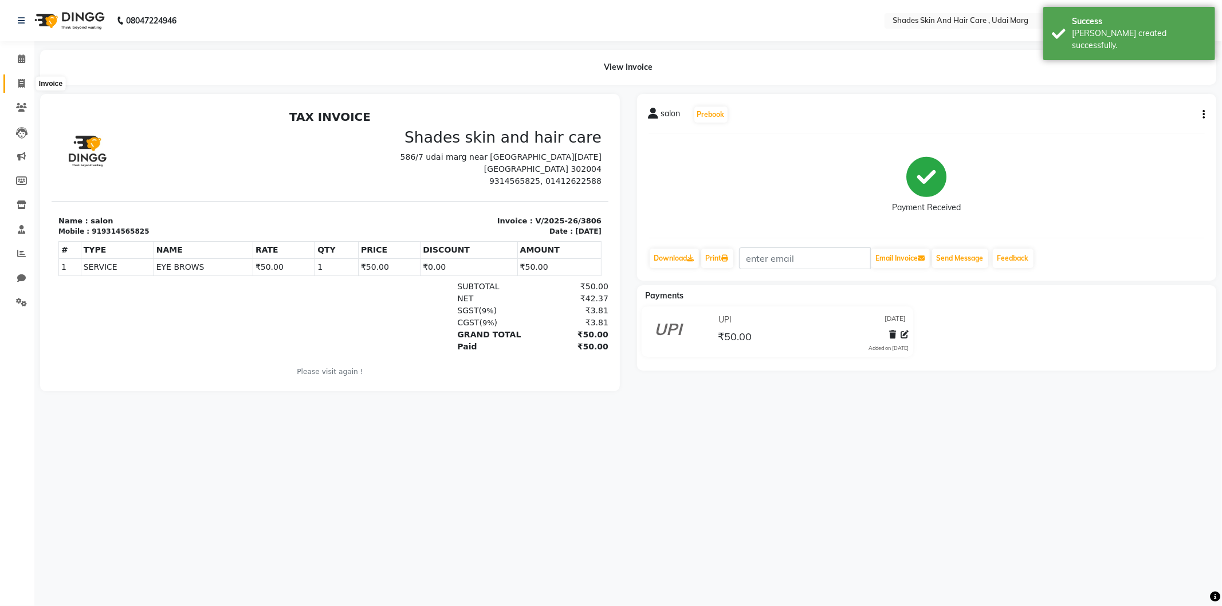
click at [15, 77] on span at bounding box center [21, 83] width 20 height 13
select select "service"
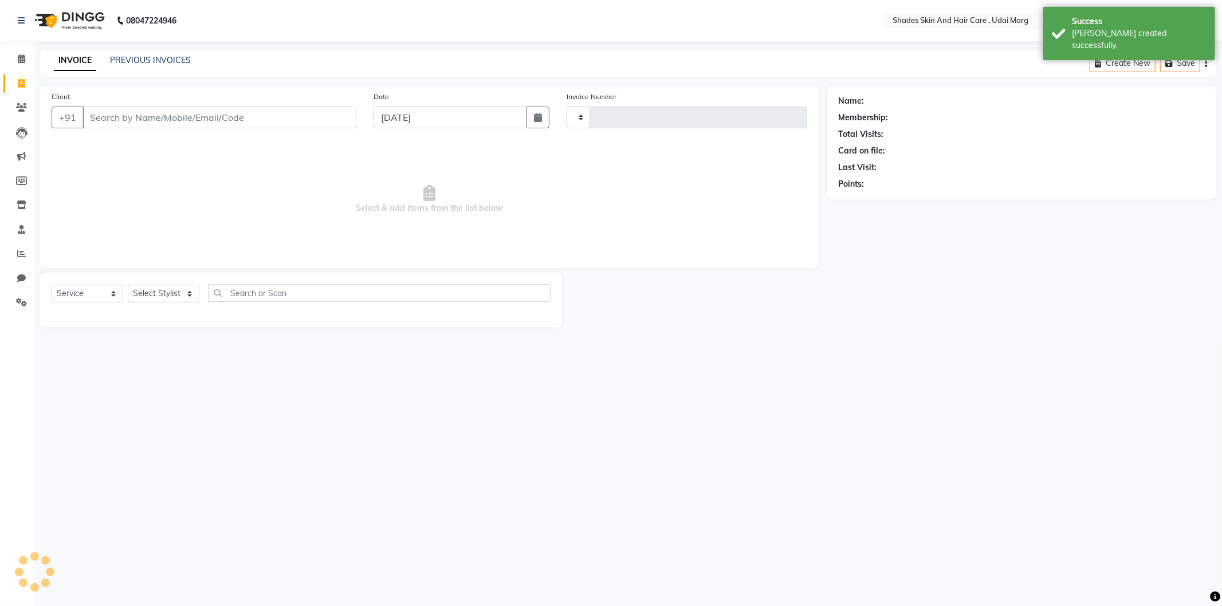
type input "3807"
select select "8022"
click at [123, 64] on link "PREVIOUS INVOICES" at bounding box center [150, 60] width 81 height 10
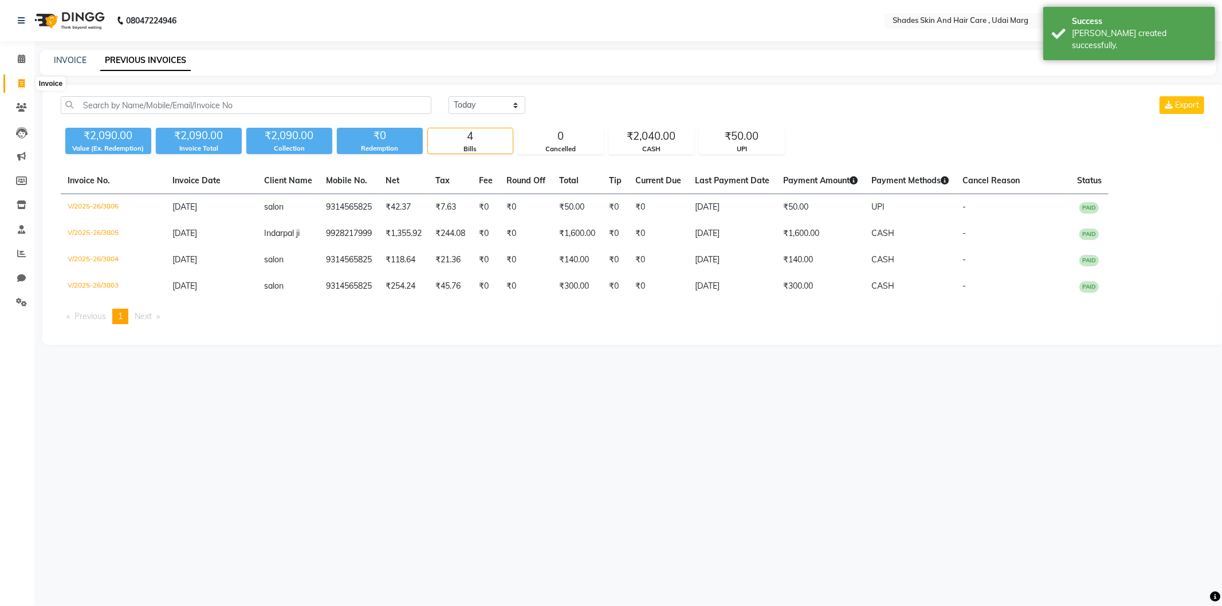
click at [14, 81] on span at bounding box center [21, 83] width 20 height 13
select select "service"
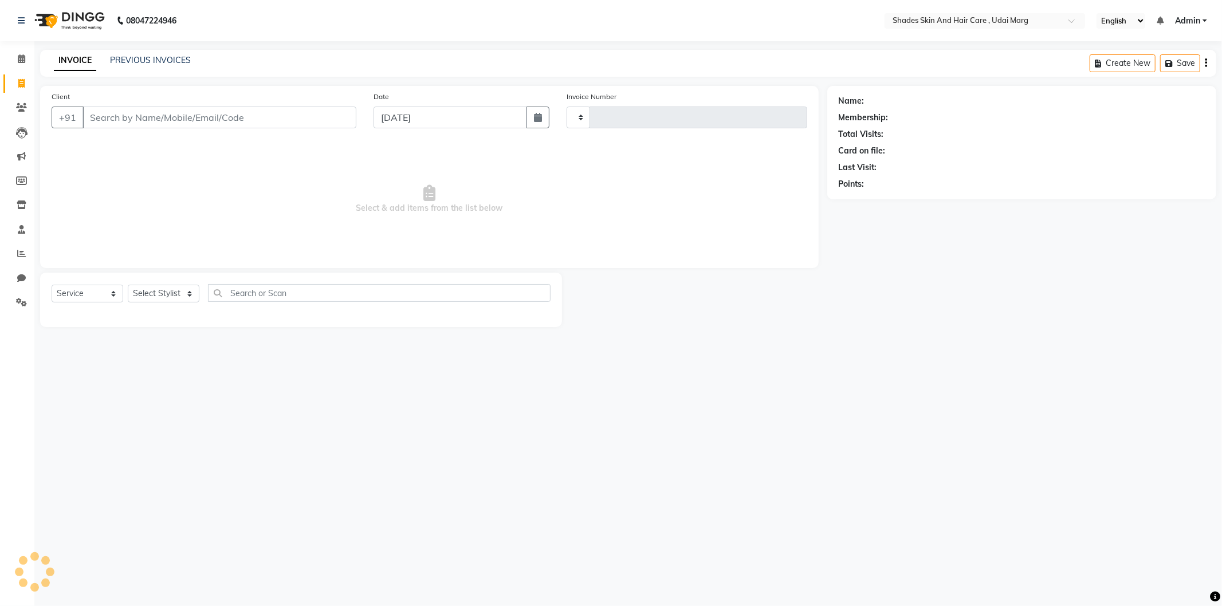
type input "3807"
select select "8022"
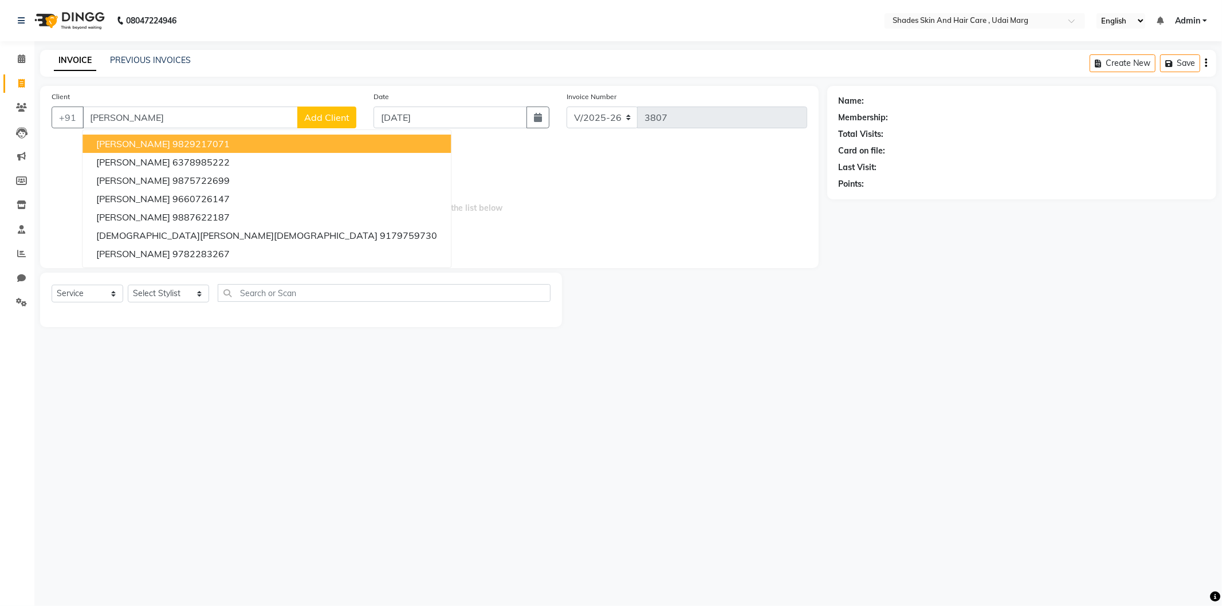
click at [172, 142] on ngb-highlight "9829217071" at bounding box center [200, 143] width 57 height 11
type input "9829217071"
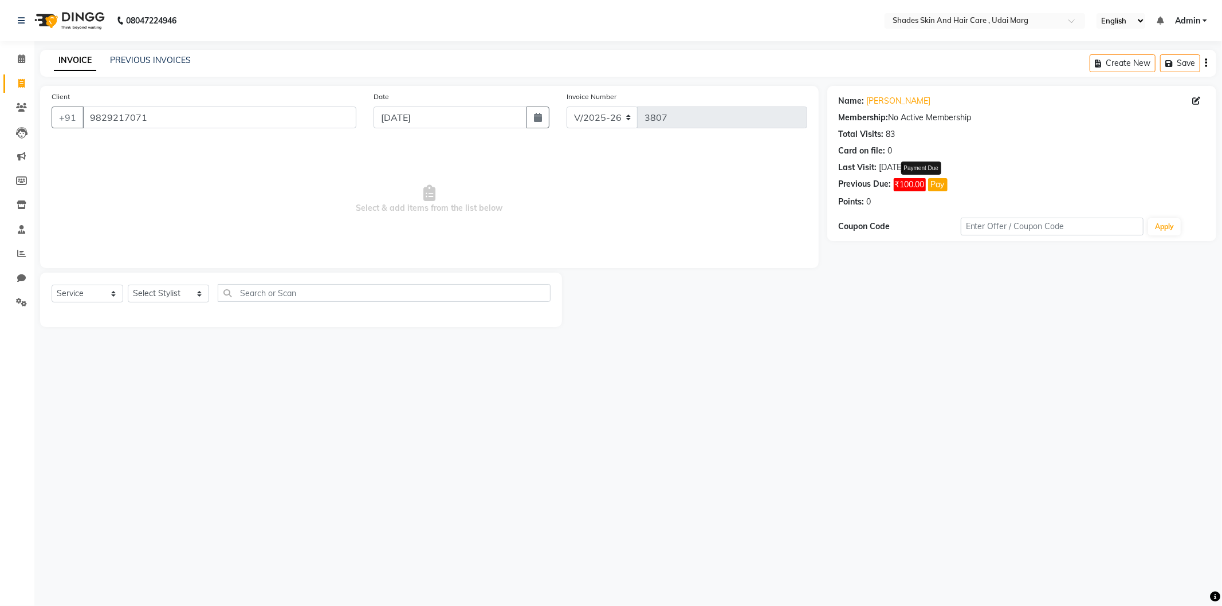
click at [938, 180] on button "Pay" at bounding box center [937, 184] width 19 height 13
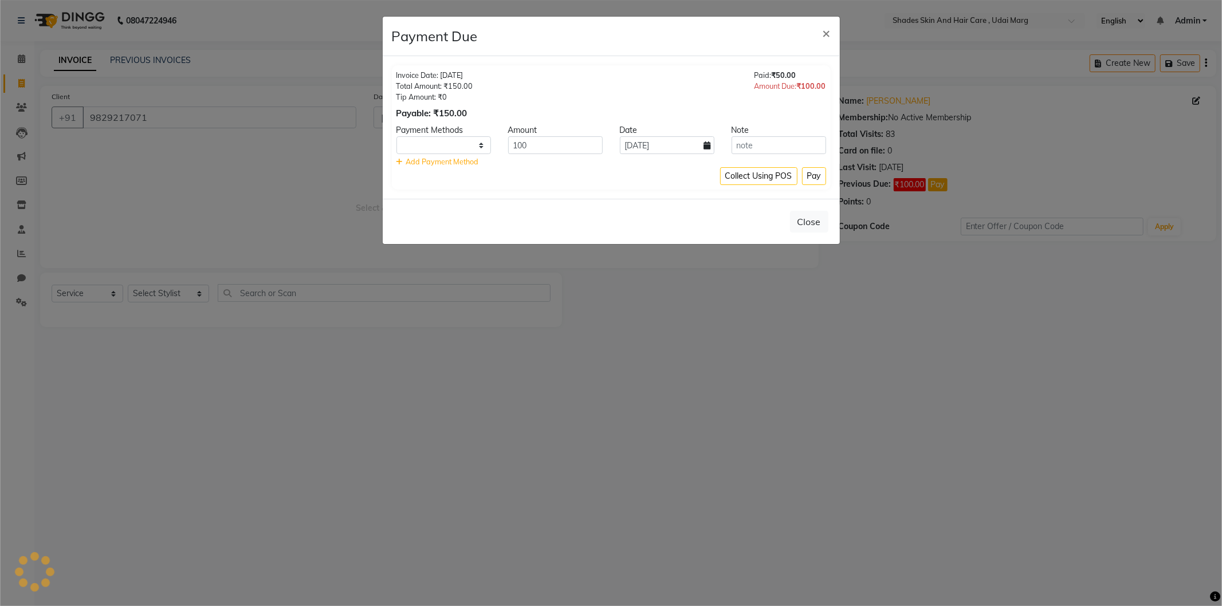
select select "1"
click at [814, 178] on button "Pay" at bounding box center [814, 176] width 24 height 18
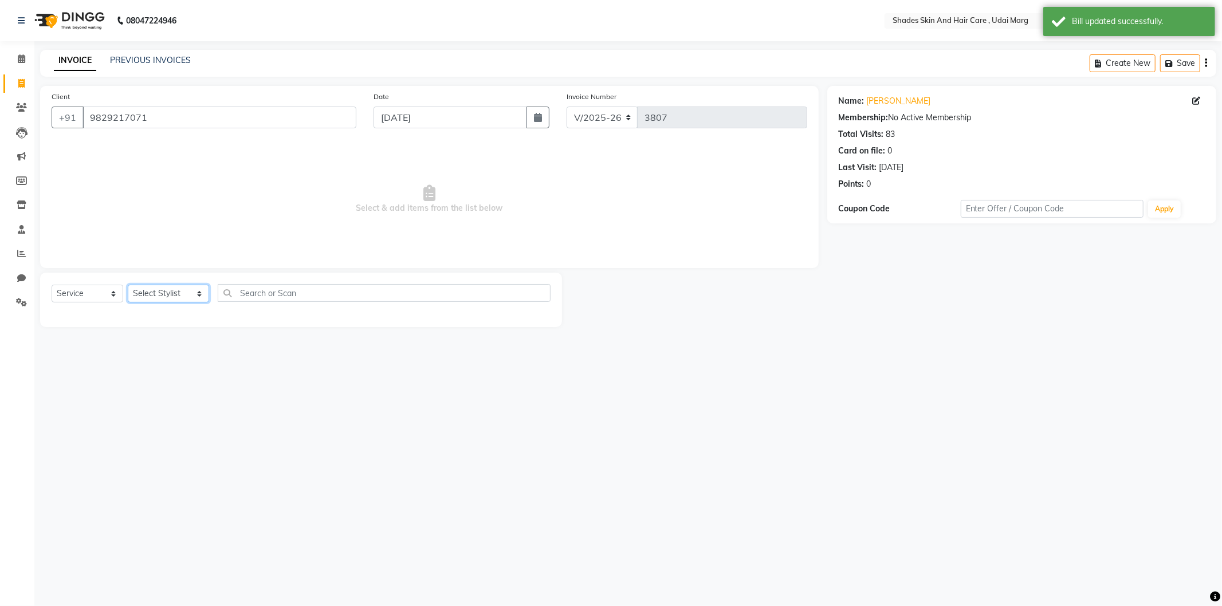
click at [185, 292] on select "Select Stylist [PERSON_NAME] ADMIN [PERSON_NAME] [PERSON_NAME] GAYATRI [PERSON_…" at bounding box center [168, 294] width 81 height 18
click at [128, 285] on select "Select Stylist [PERSON_NAME] ADMIN [PERSON_NAME] [PERSON_NAME] GAYATRI [PERSON_…" at bounding box center [168, 294] width 81 height 18
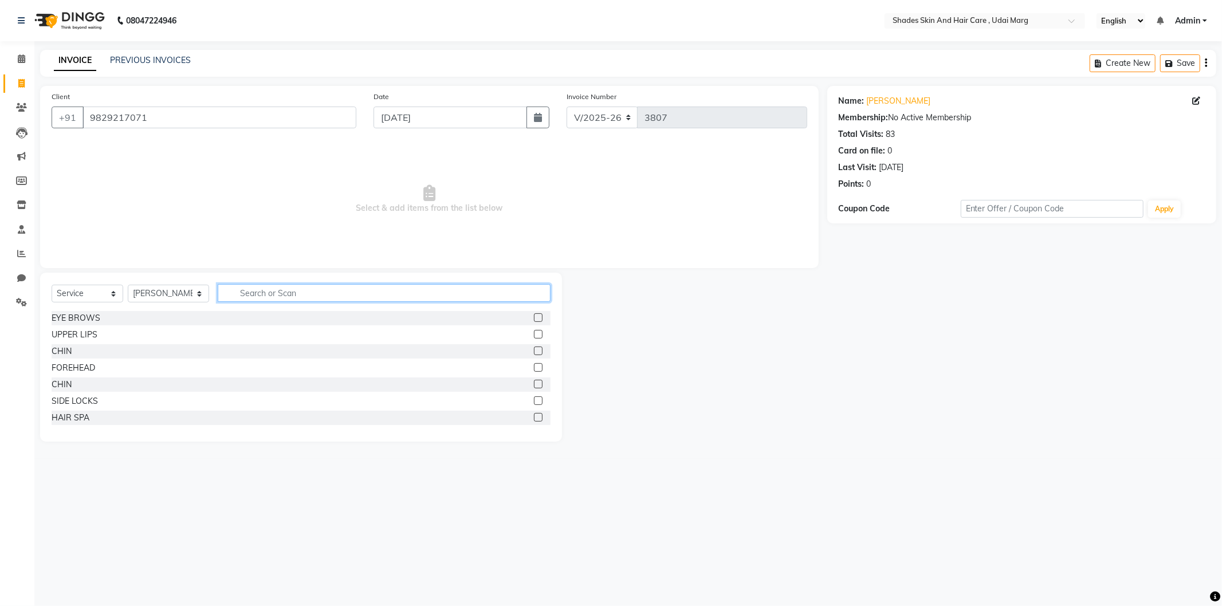
click at [253, 296] on input "text" at bounding box center [384, 293] width 333 height 18
click at [187, 296] on select "Select Stylist [PERSON_NAME] ADMIN [PERSON_NAME] [PERSON_NAME] GAYATRI [PERSON_…" at bounding box center [168, 294] width 81 height 18
select select "74304"
click at [128, 285] on select "Select Stylist [PERSON_NAME] ADMIN [PERSON_NAME] [PERSON_NAME] GAYATRI [PERSON_…" at bounding box center [168, 294] width 81 height 18
click at [301, 291] on input "text" at bounding box center [384, 293] width 333 height 18
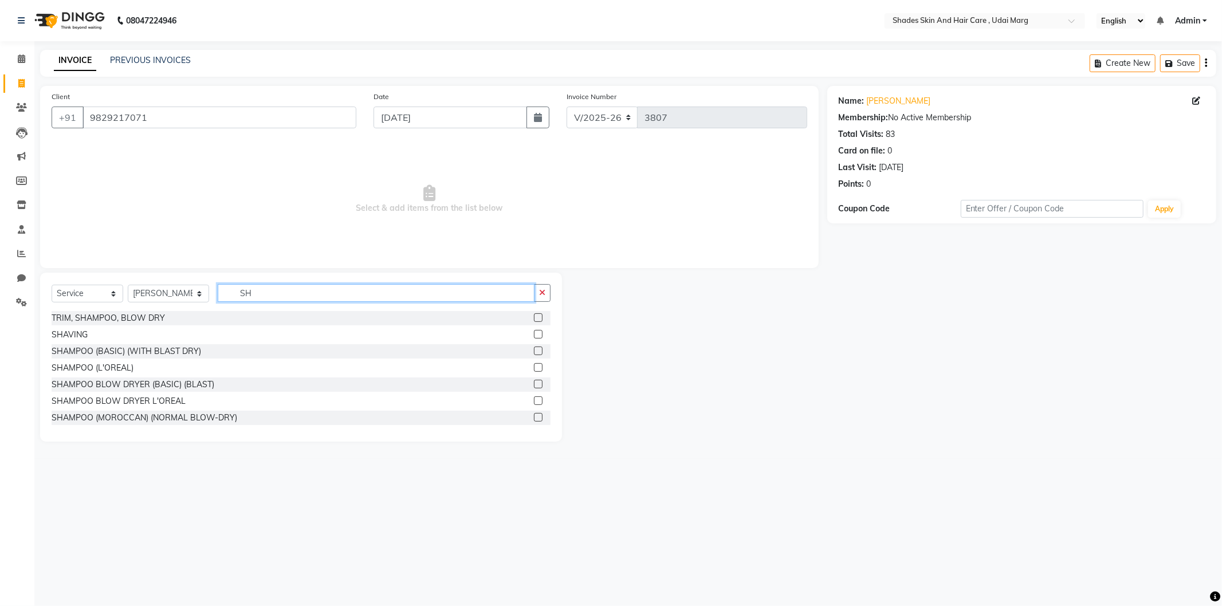
type input "S"
type input "H"
type input "S"
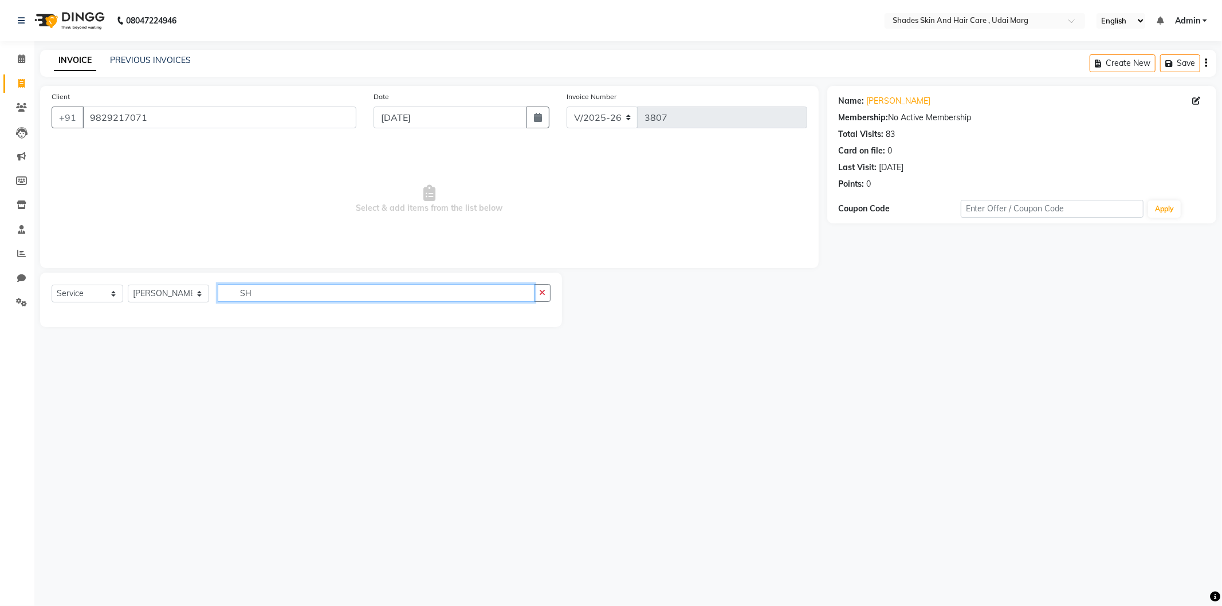
type input "S"
type input "SHAVI"
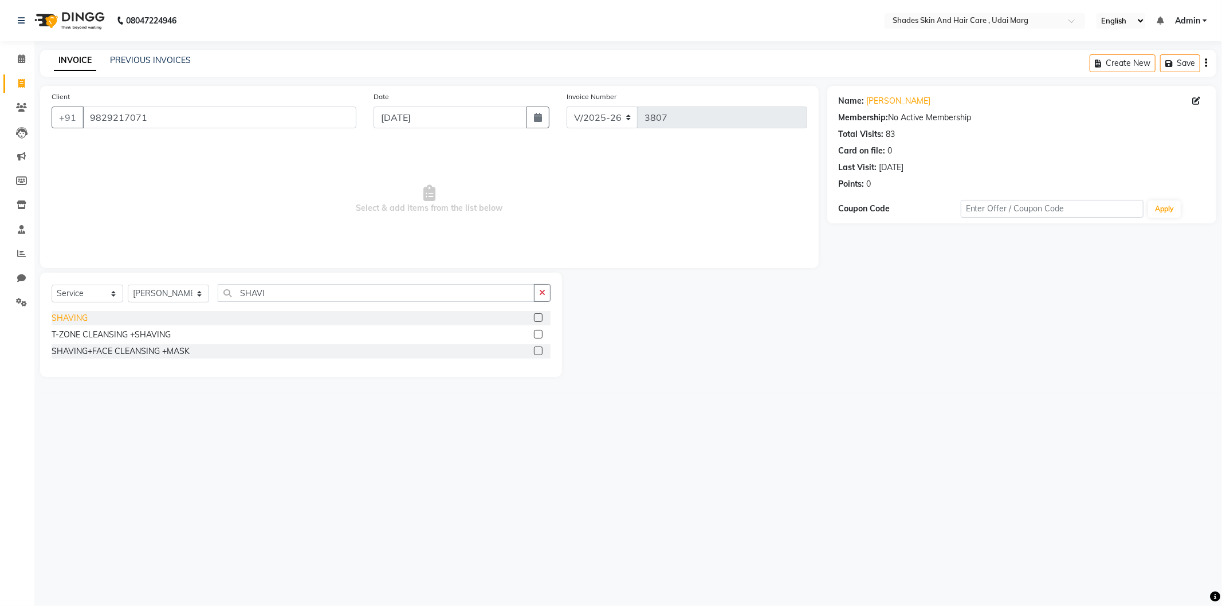
click at [80, 319] on div "SHAVING" at bounding box center [70, 318] width 36 height 12
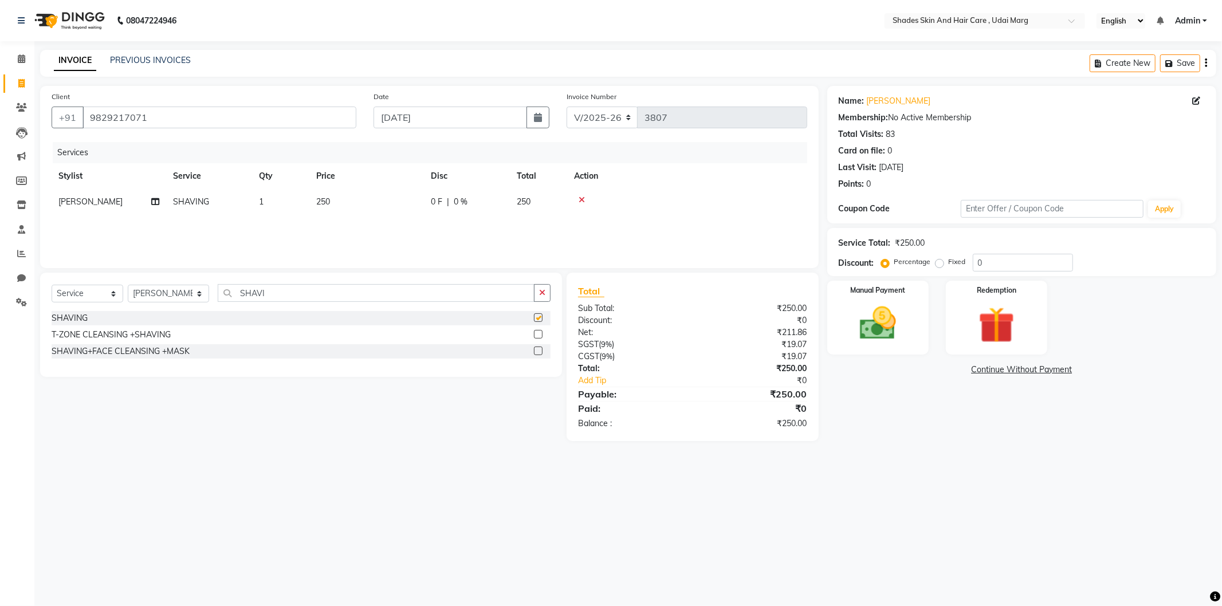
checkbox input "false"
click at [328, 209] on td "250" at bounding box center [366, 202] width 115 height 26
select select "74304"
click at [407, 212] on input "250" at bounding box center [420, 205] width 101 height 18
type input "2"
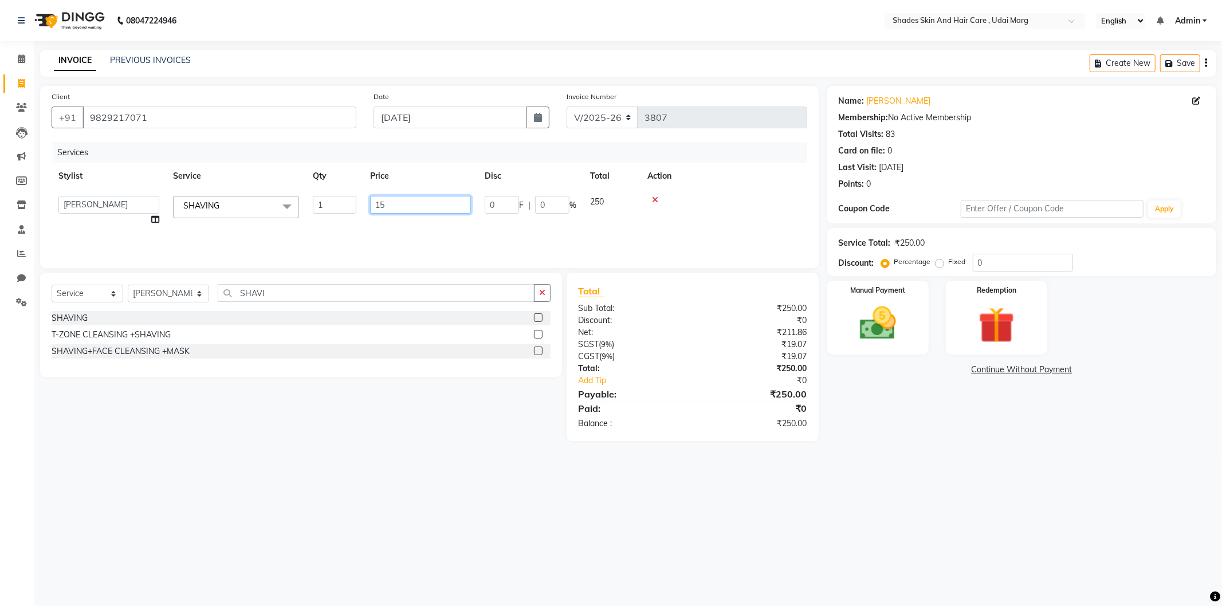
type input "150"
click at [414, 233] on div "Services Stylist Service Qty Price Disc Total Action [PERSON_NAME] SHAVING 1 15…" at bounding box center [430, 199] width 756 height 115
click at [918, 307] on div "Manual Payment" at bounding box center [877, 317] width 105 height 77
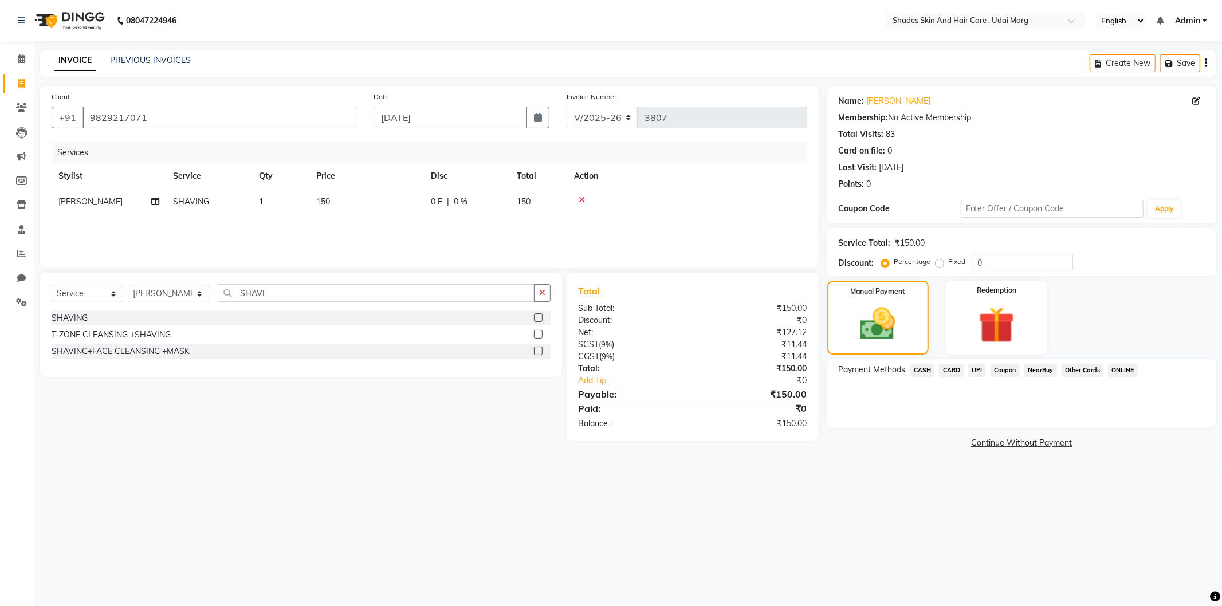
click at [924, 372] on span "CASH" at bounding box center [922, 370] width 25 height 13
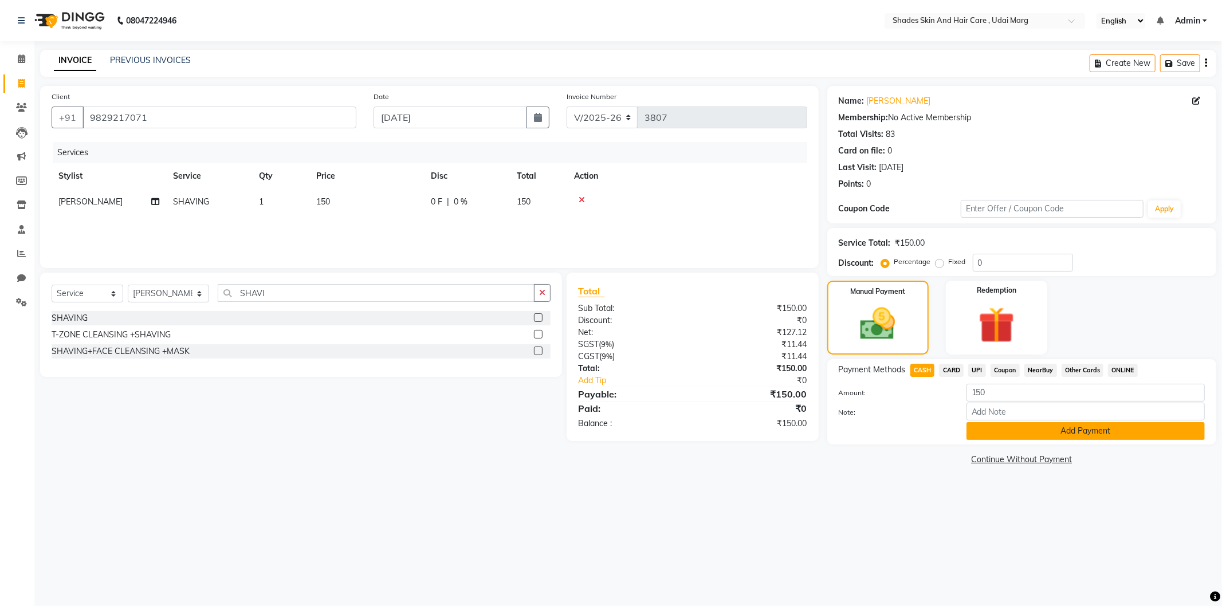
click at [992, 430] on button "Add Payment" at bounding box center [1085, 431] width 238 height 18
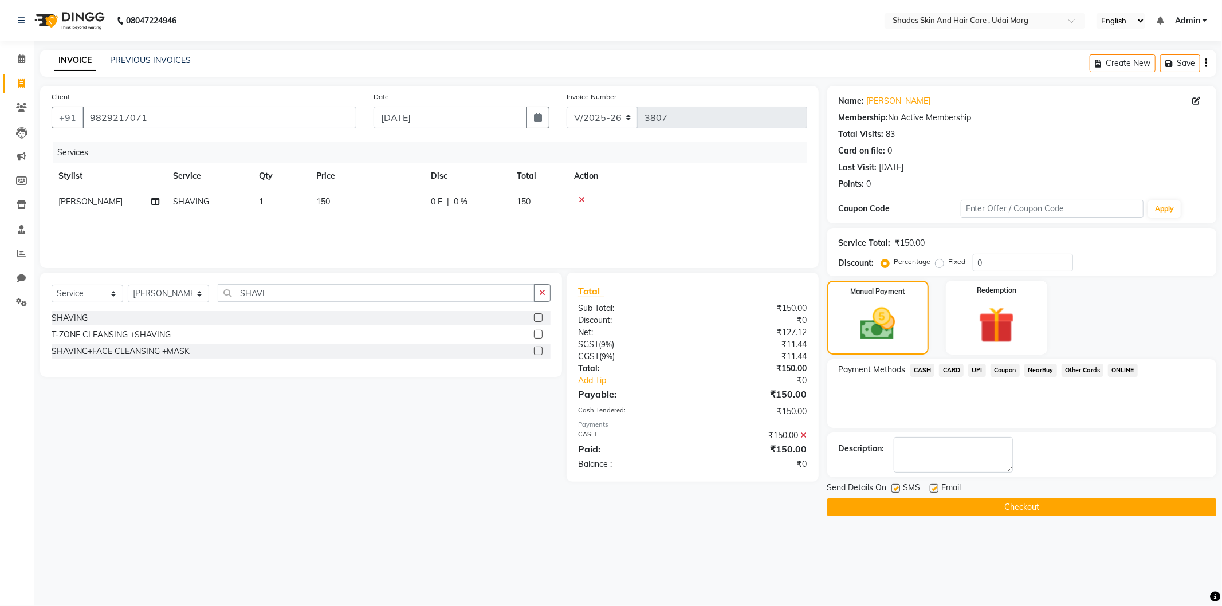
click at [977, 496] on div "Send Details On SMS Email Checkout" at bounding box center [1021, 499] width 389 height 34
click at [967, 499] on button "Checkout" at bounding box center [1021, 507] width 389 height 18
